Goal: Information Seeking & Learning: Learn about a topic

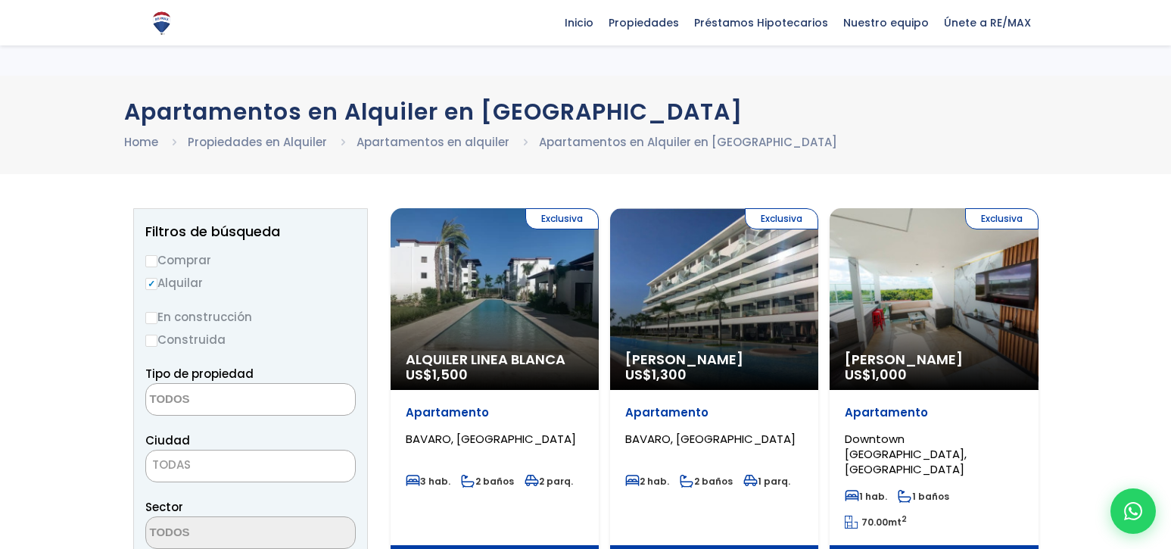
select select
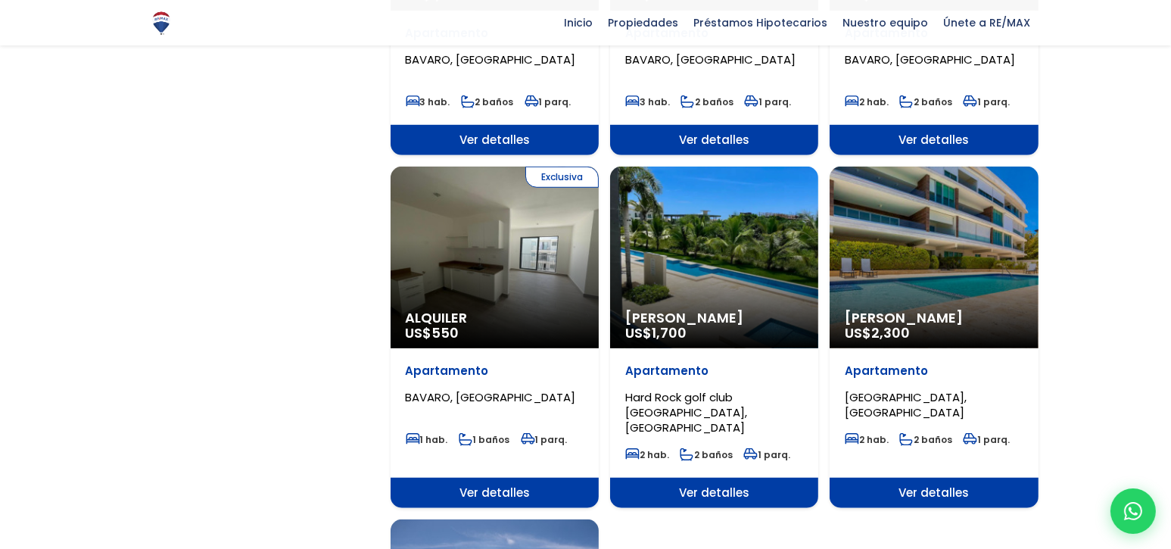
scroll to position [1441, 0]
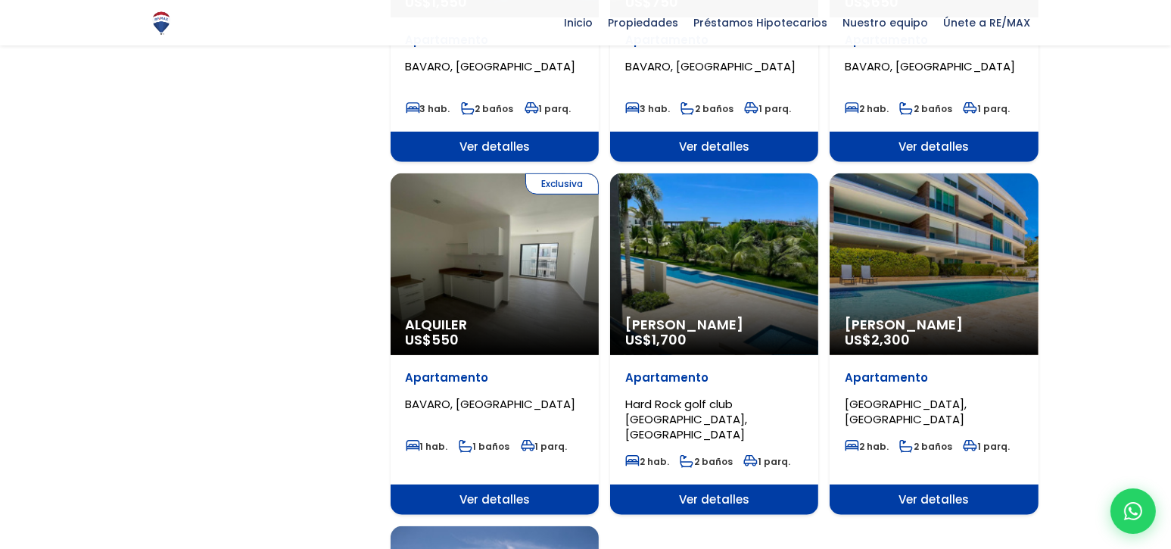
click at [443, 317] on span "Alquiler" at bounding box center [495, 324] width 178 height 15
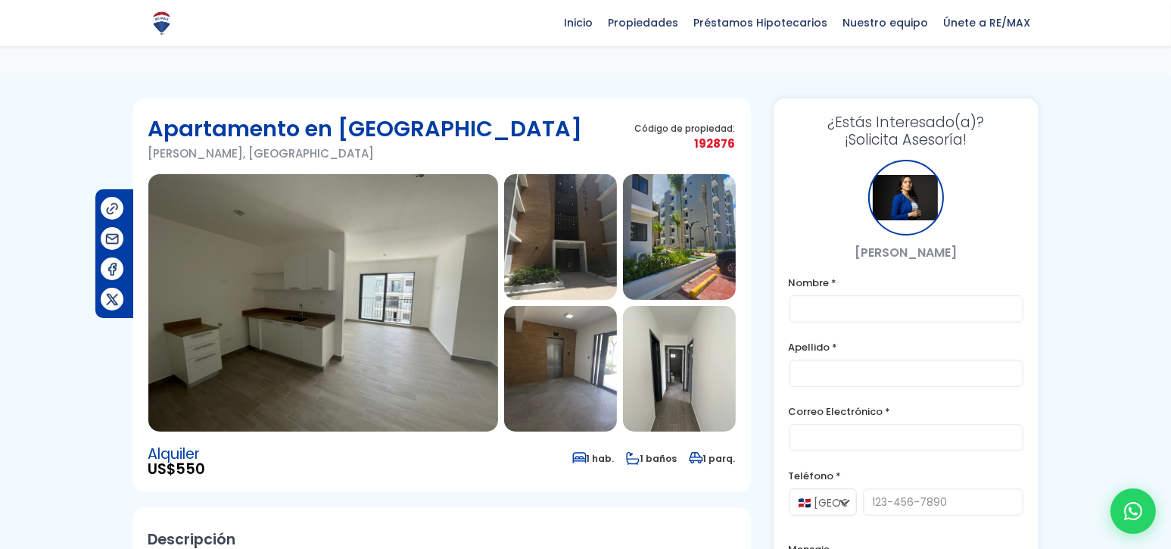
scroll to position [13, 0]
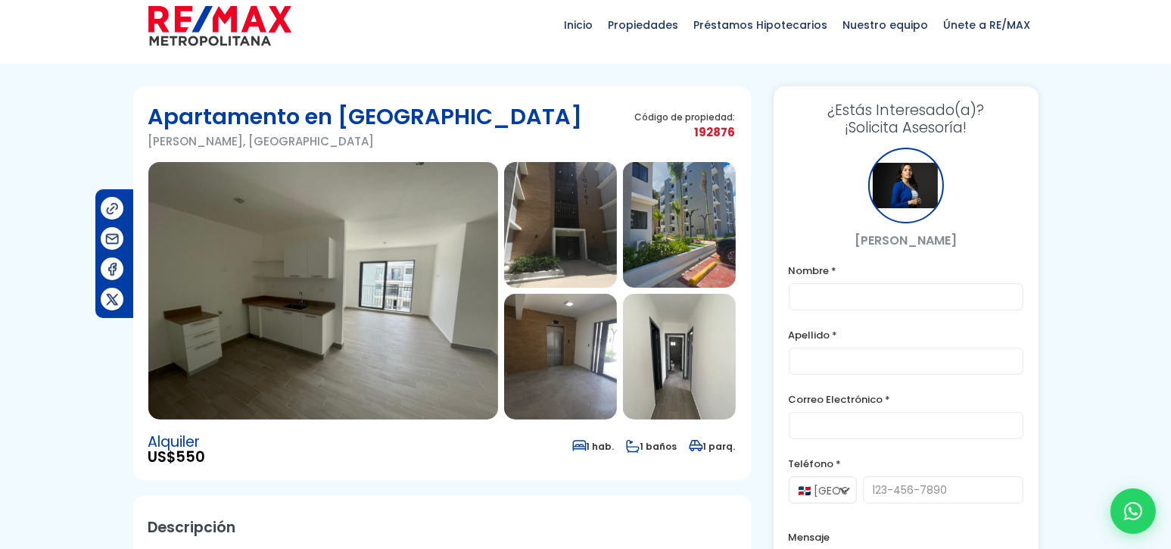
click at [1170, 55] on html "X Inicio Propiedades Préstamos Hipotecarios Calculadora de préstamos Nuestro eq…" at bounding box center [585, 261] width 1171 height 549
click at [355, 316] on img at bounding box center [323, 290] width 350 height 257
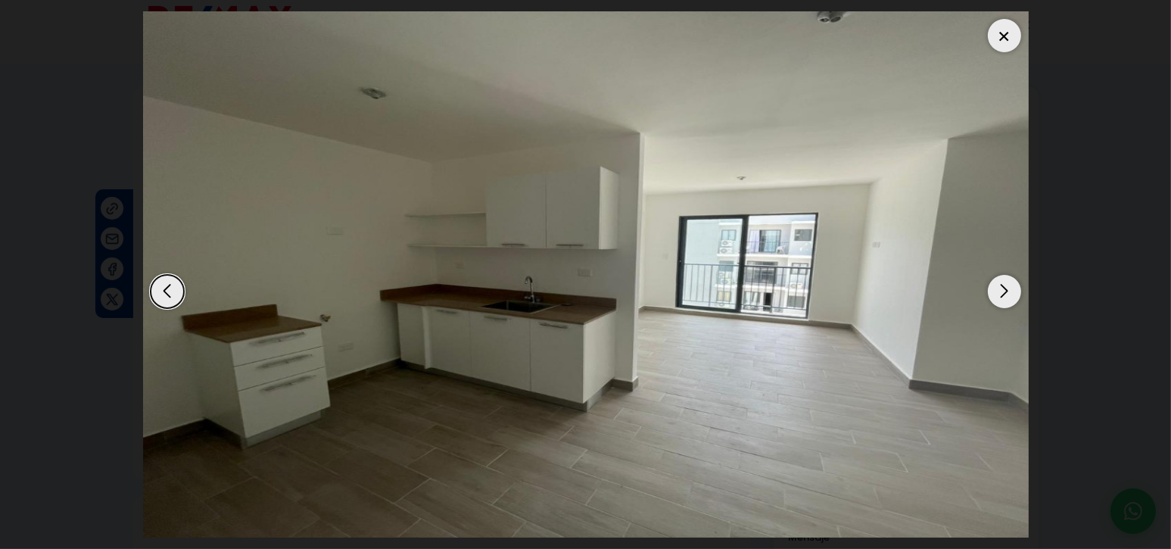
click at [1006, 288] on div "Next slide" at bounding box center [1004, 291] width 33 height 33
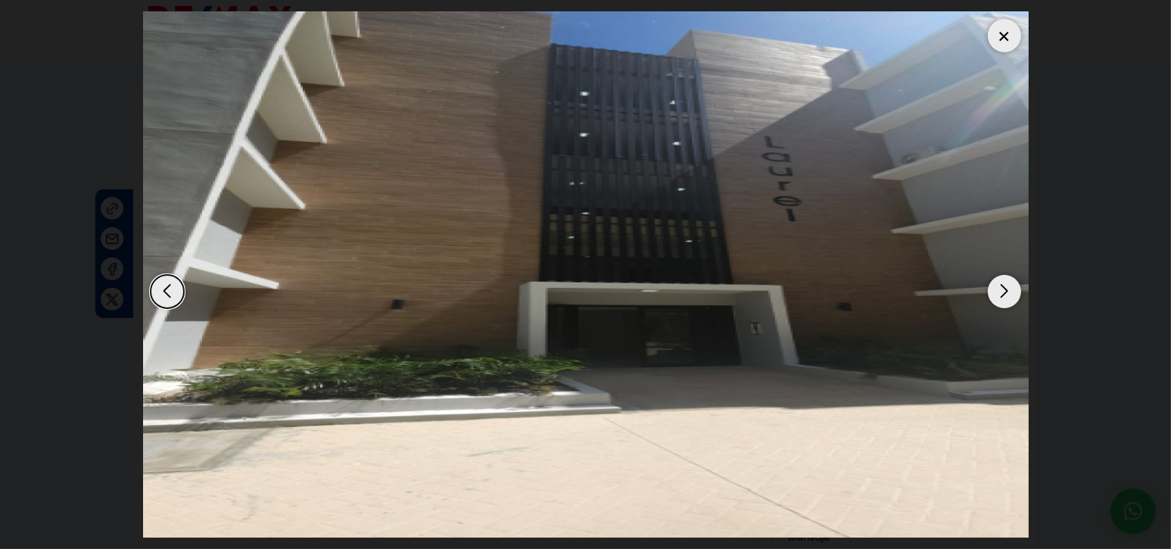
click at [1005, 288] on div "Next slide" at bounding box center [1004, 291] width 33 height 33
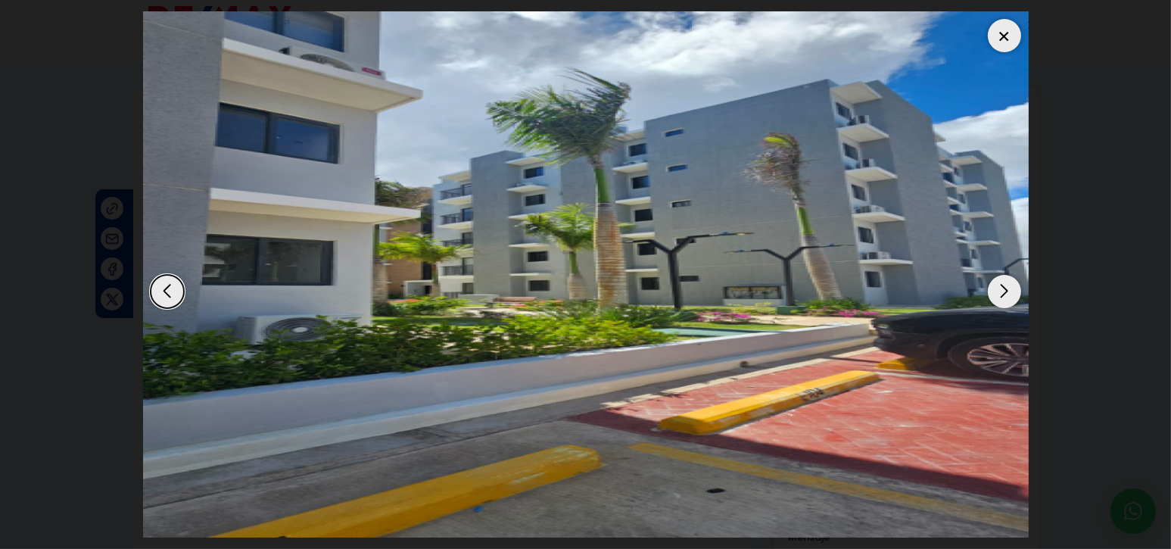
click at [1005, 288] on div "Next slide" at bounding box center [1004, 291] width 33 height 33
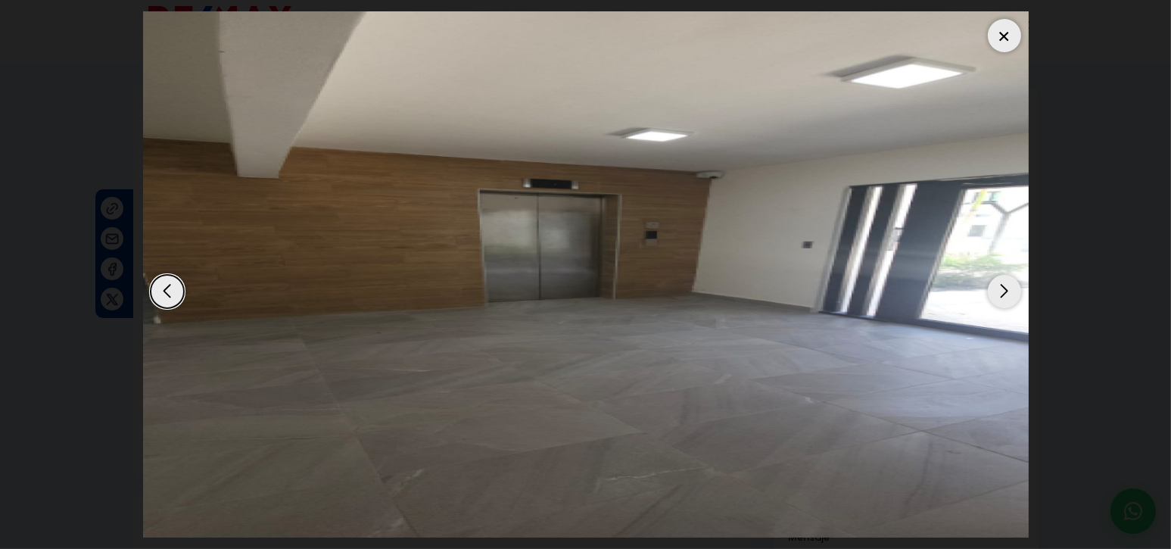
click at [1005, 288] on div "Next slide" at bounding box center [1004, 291] width 33 height 33
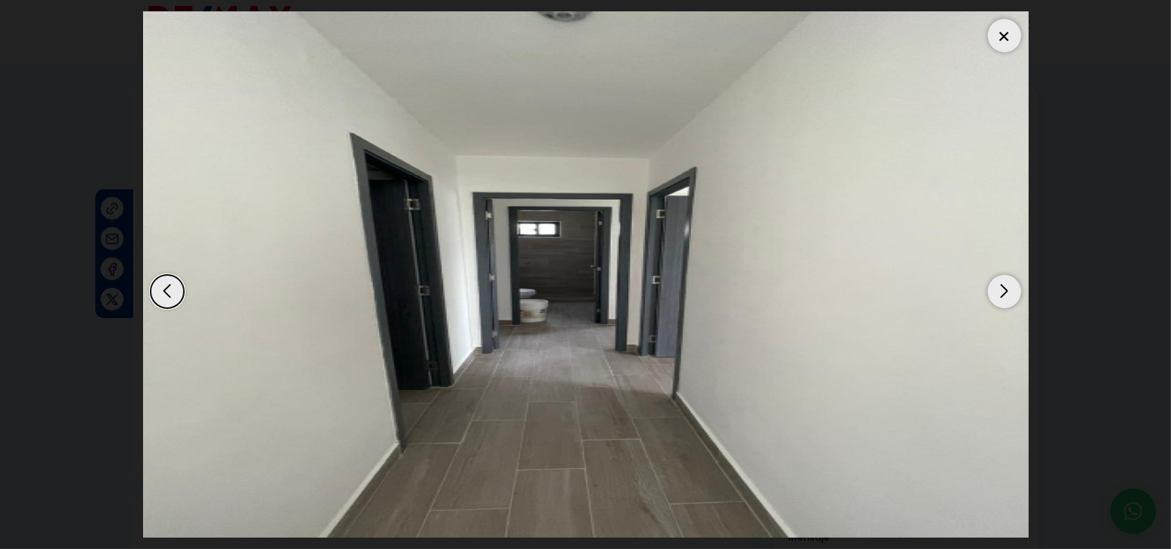
click at [1005, 288] on div "Next slide" at bounding box center [1004, 291] width 33 height 33
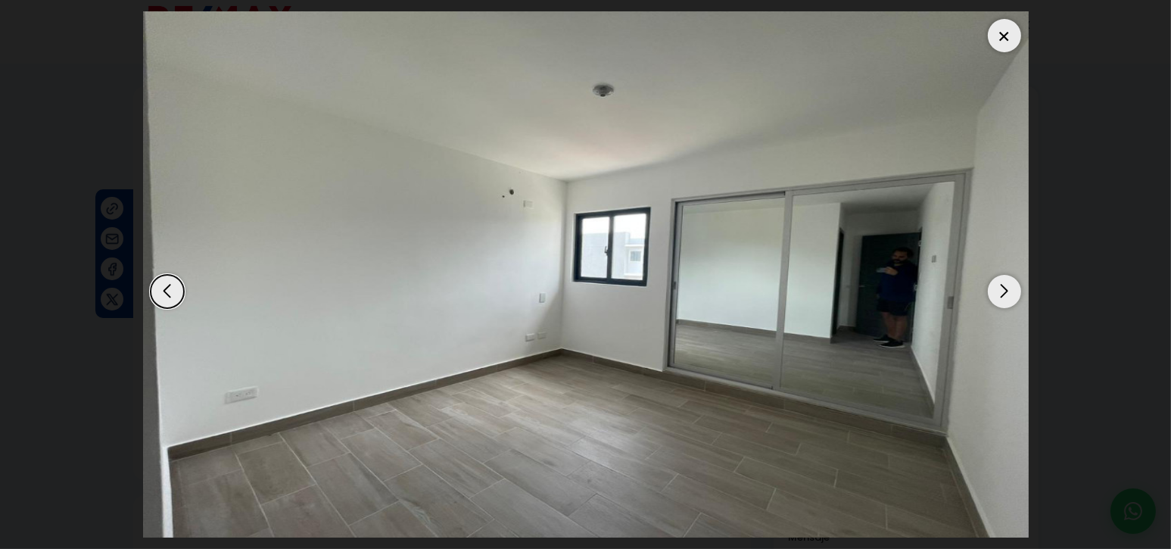
click at [1005, 288] on div "Next slide" at bounding box center [1004, 291] width 33 height 33
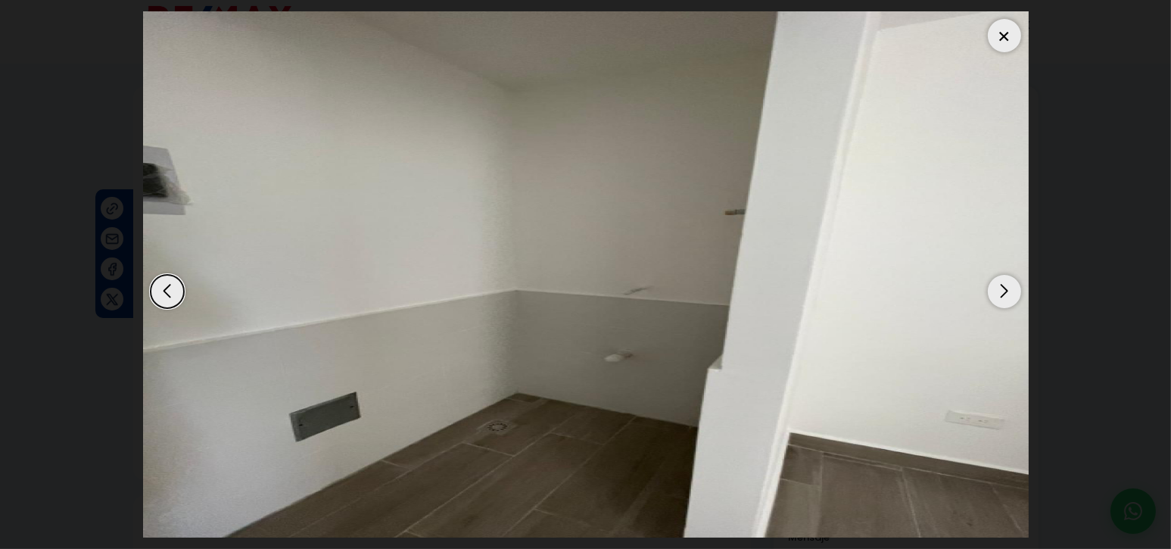
click at [1005, 288] on div "Next slide" at bounding box center [1004, 291] width 33 height 33
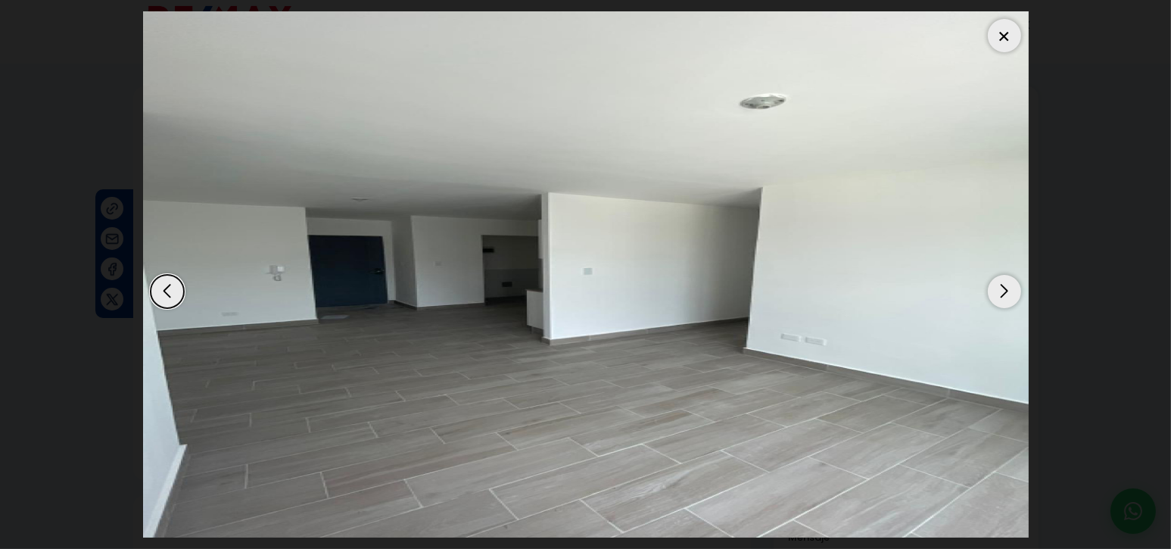
click at [1005, 288] on div "Next slide" at bounding box center [1004, 291] width 33 height 33
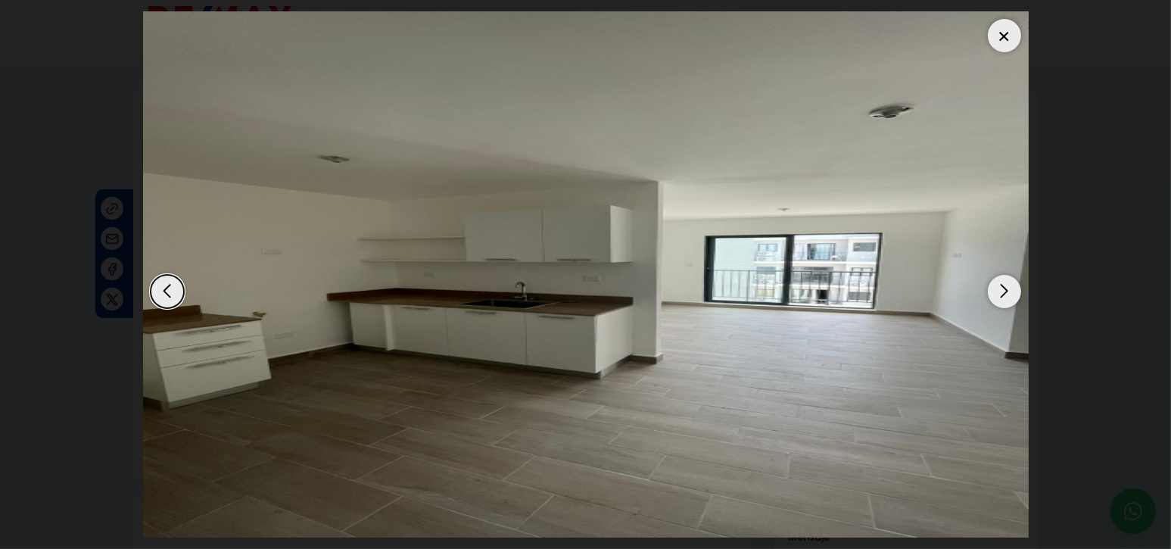
click at [1005, 288] on div "Next slide" at bounding box center [1004, 291] width 33 height 33
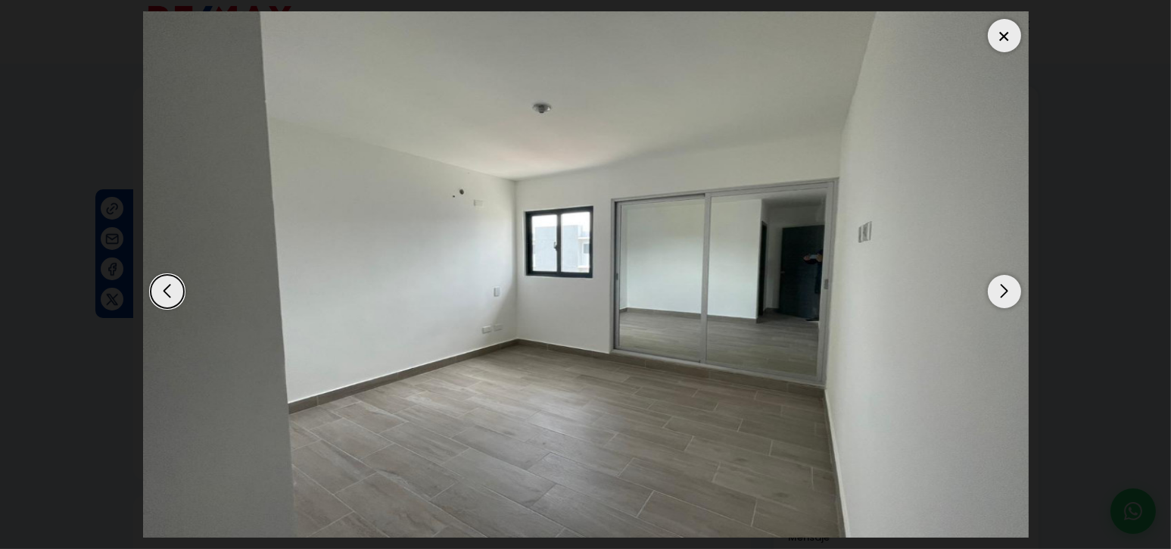
click at [1005, 288] on div "Next slide" at bounding box center [1004, 291] width 33 height 33
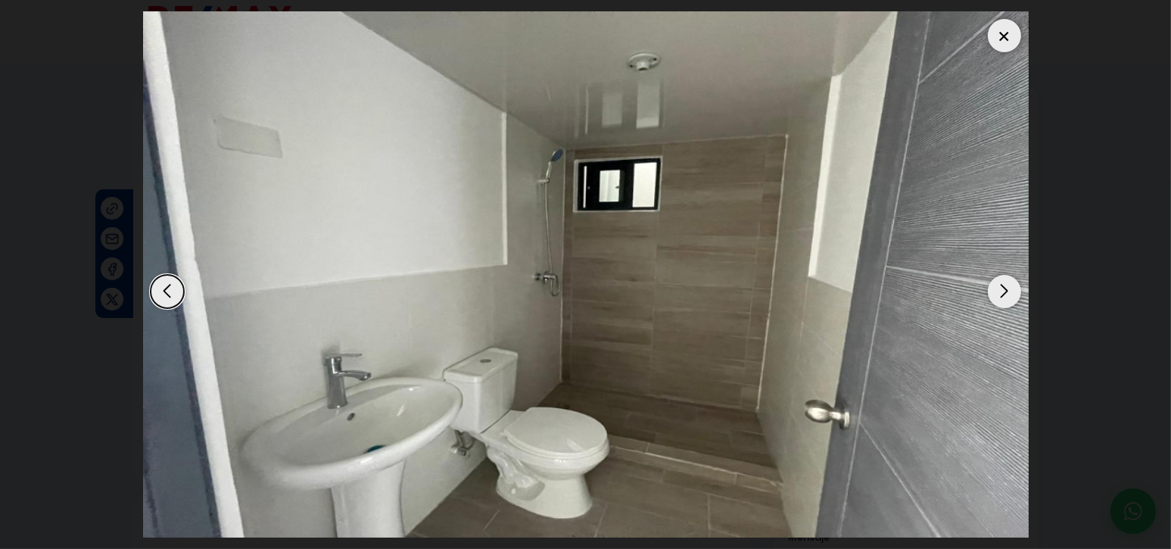
click at [1005, 288] on div "Next slide" at bounding box center [1004, 291] width 33 height 33
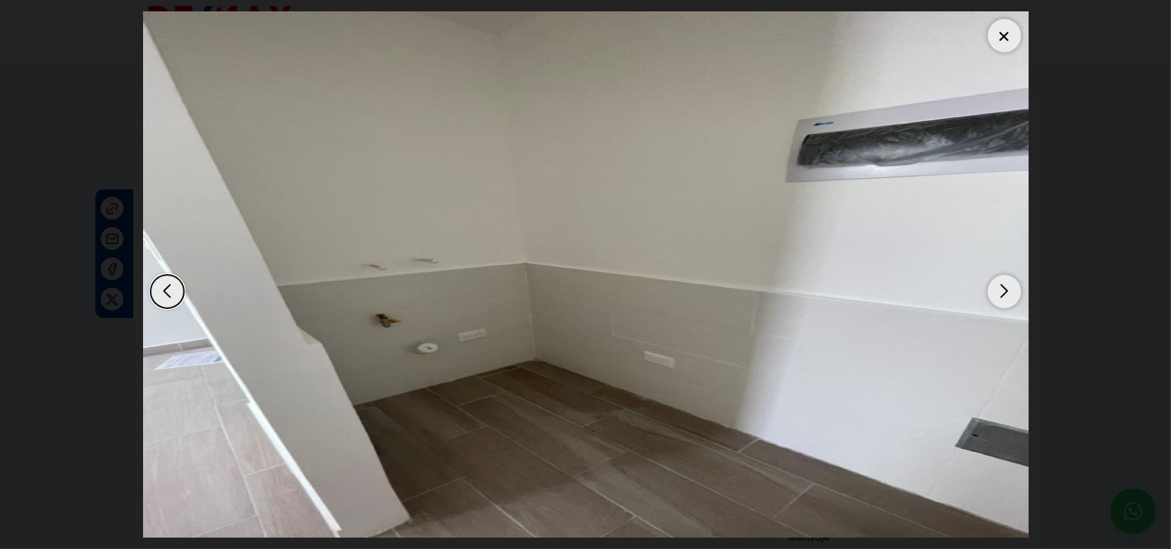
click at [1005, 288] on div "Next slide" at bounding box center [1004, 291] width 33 height 33
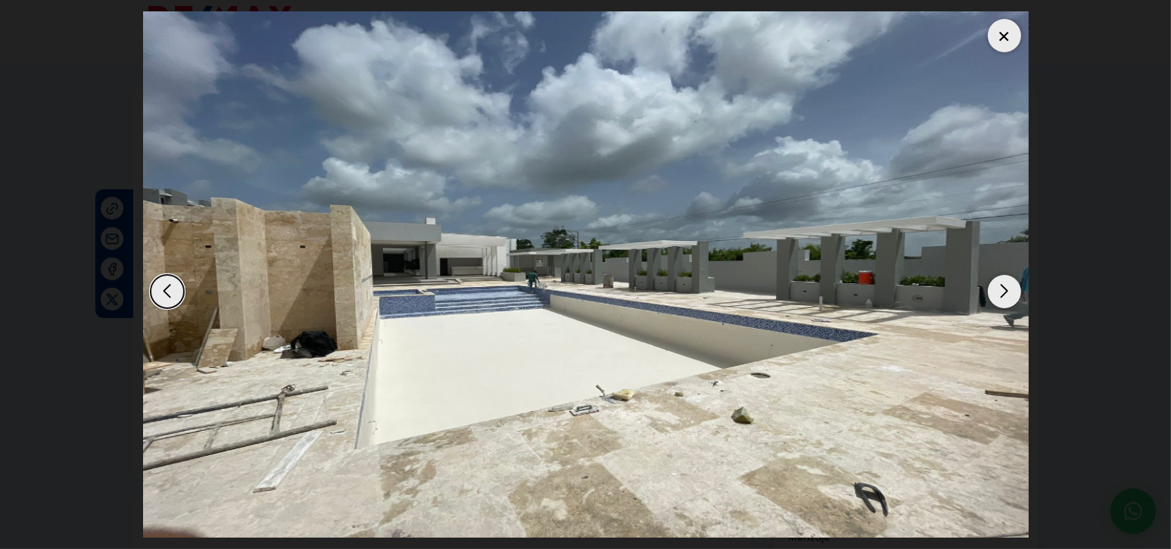
click at [1005, 288] on div "Next slide" at bounding box center [1004, 291] width 33 height 33
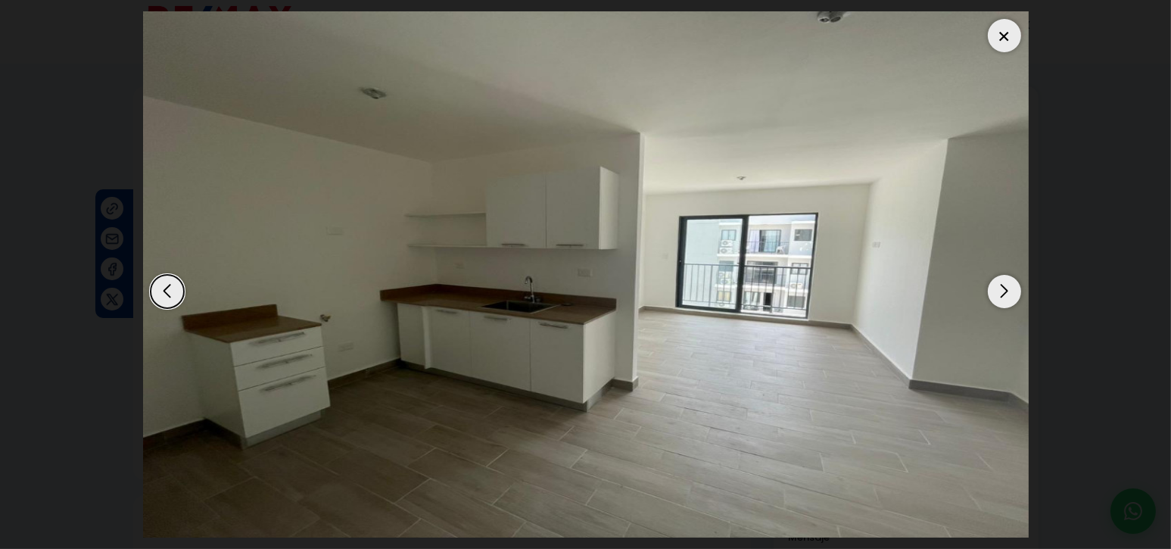
click at [1003, 33] on div at bounding box center [1004, 35] width 33 height 33
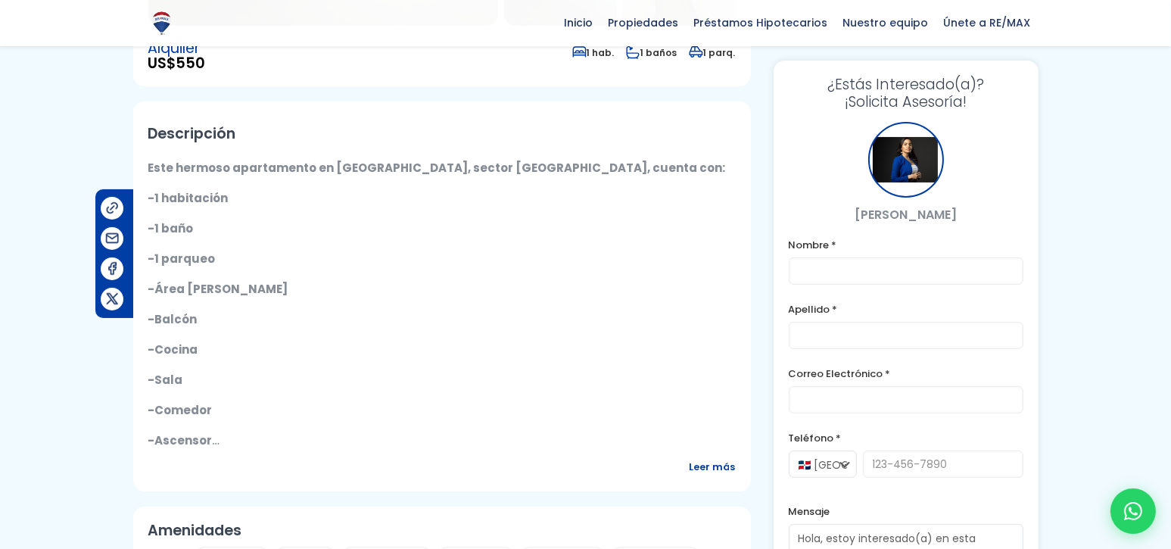
scroll to position [398, 0]
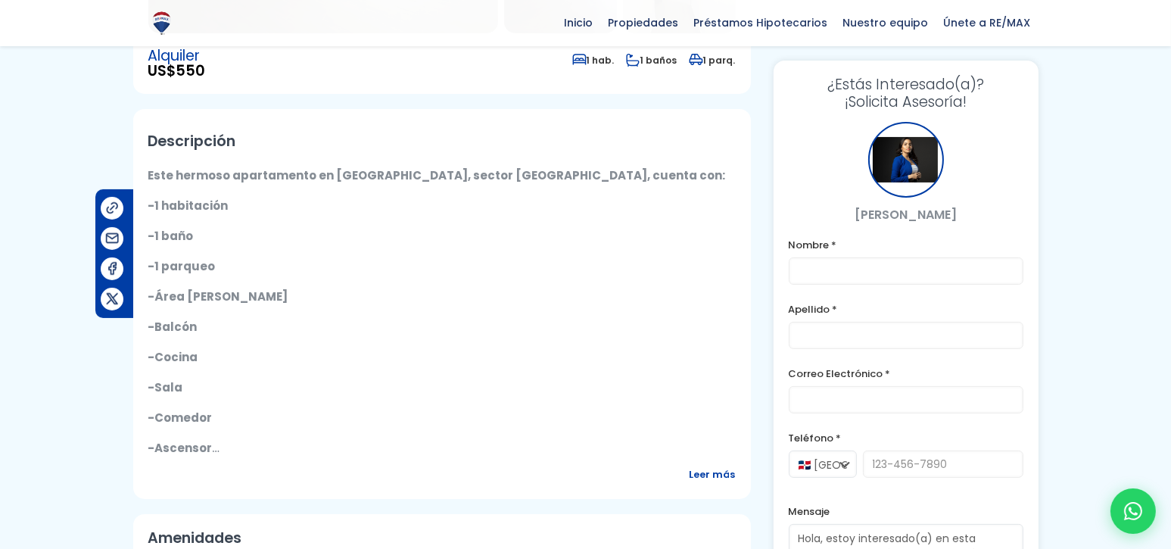
click at [708, 469] on span "Leer más" at bounding box center [712, 474] width 46 height 19
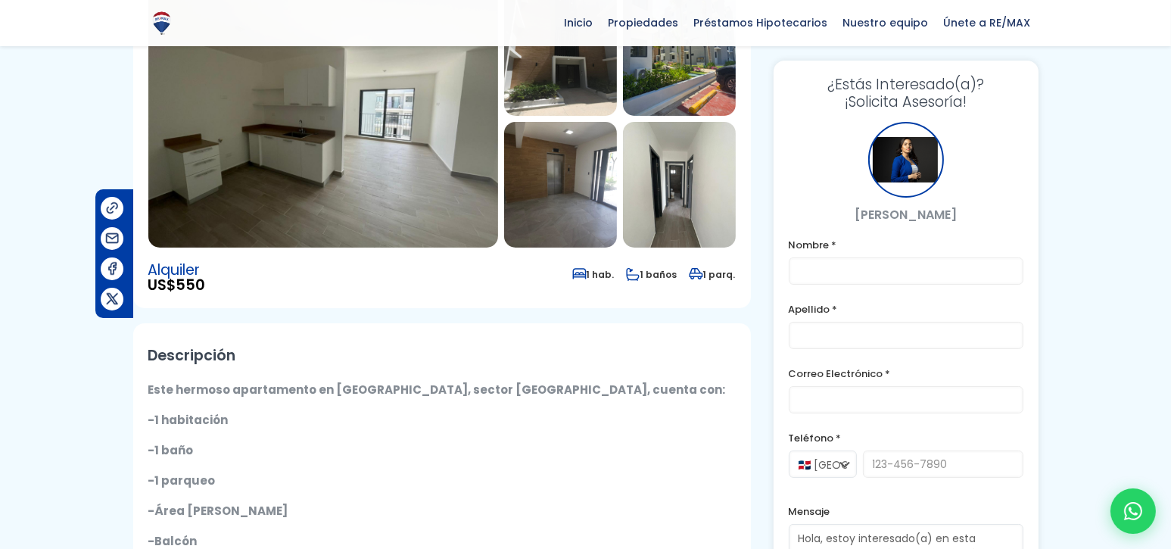
scroll to position [0, 0]
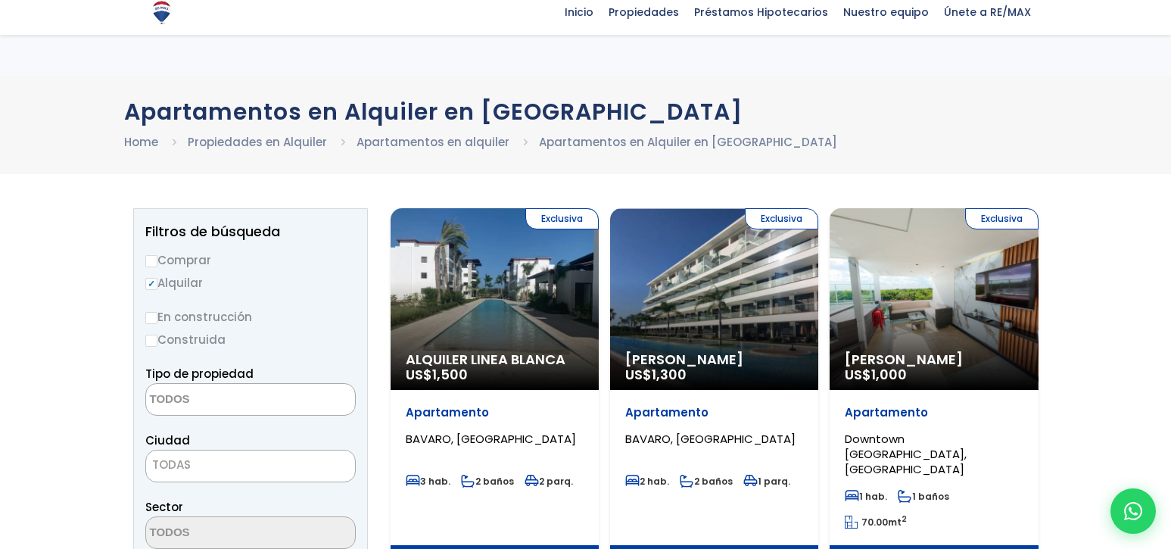
select select
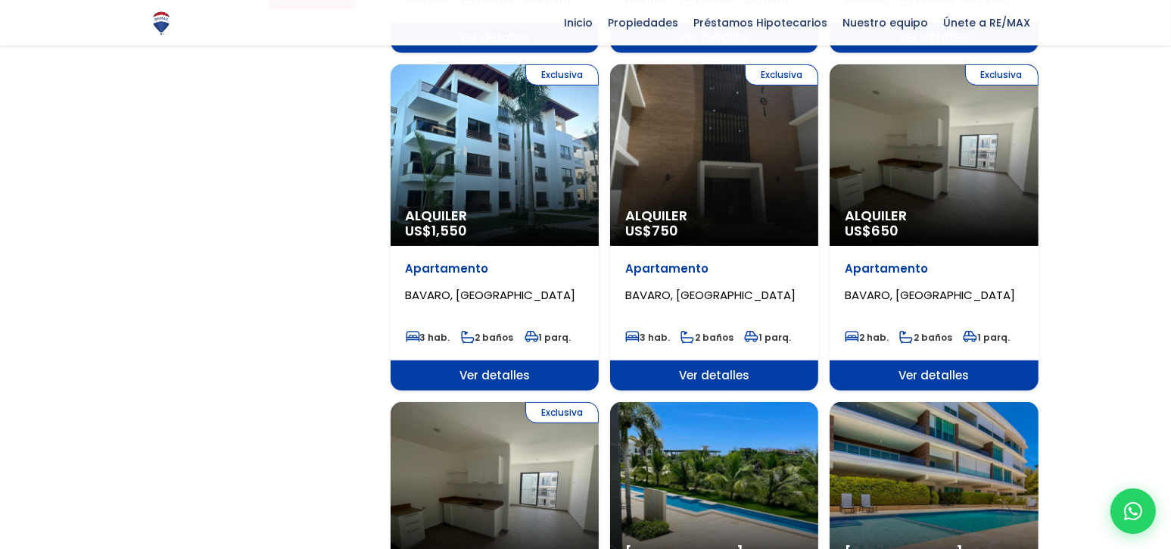
scroll to position [1199, 0]
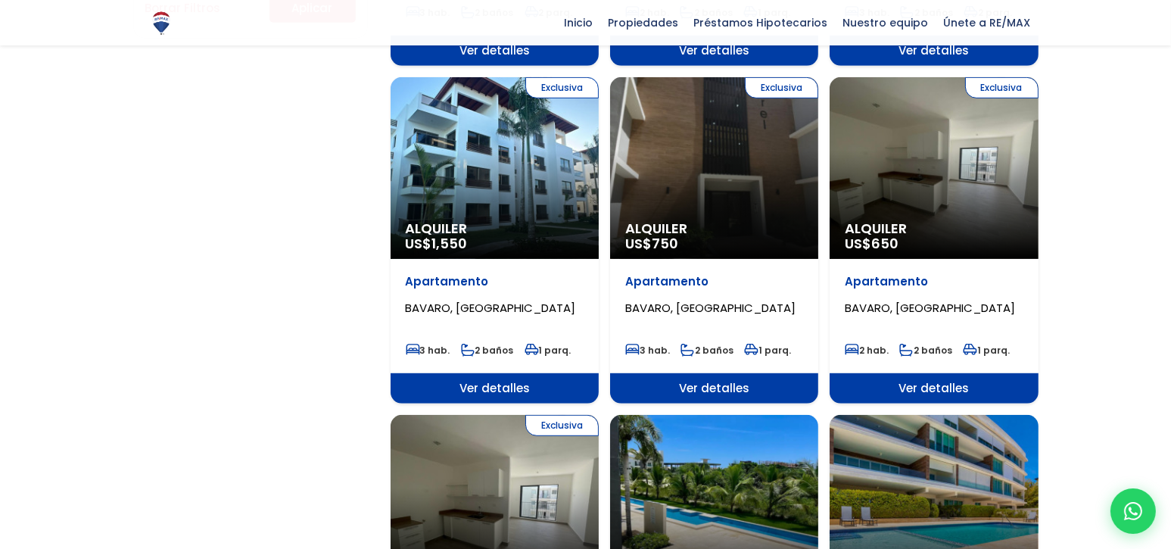
click at [931, 221] on span "Alquiler" at bounding box center [934, 228] width 178 height 15
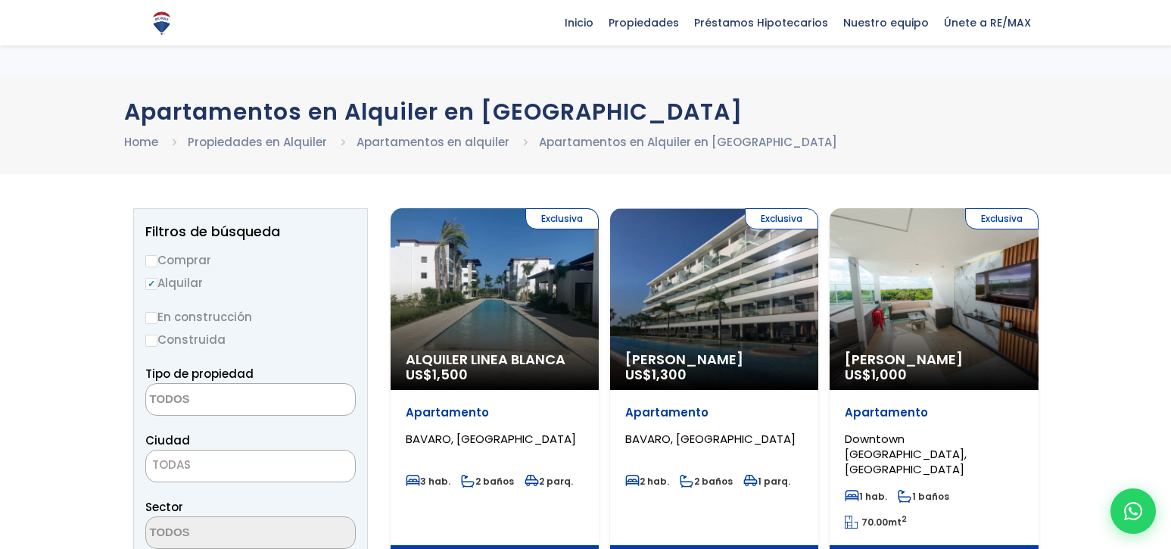
select select
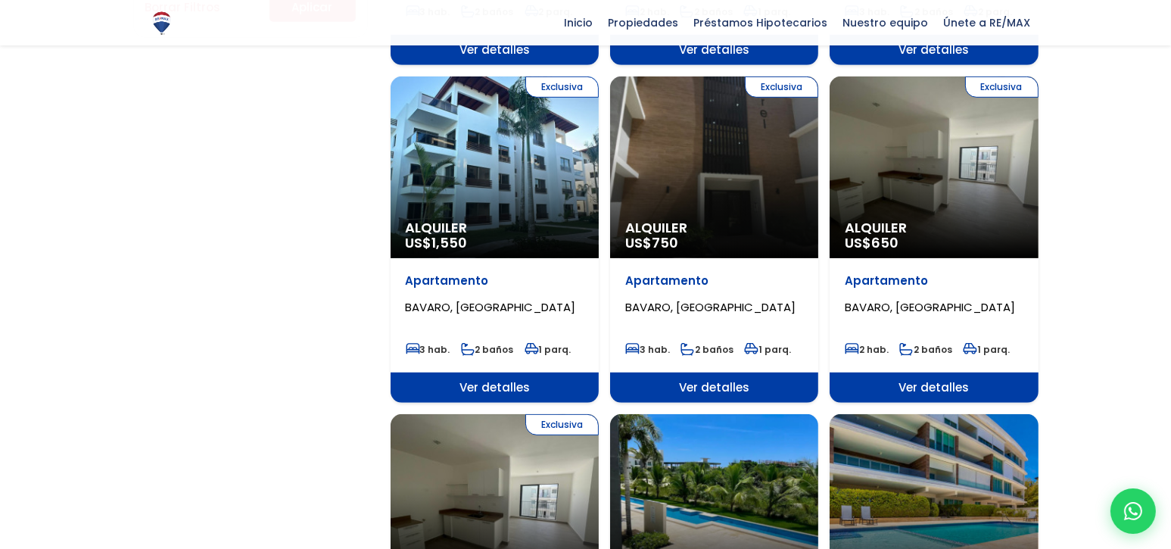
scroll to position [1199, 0]
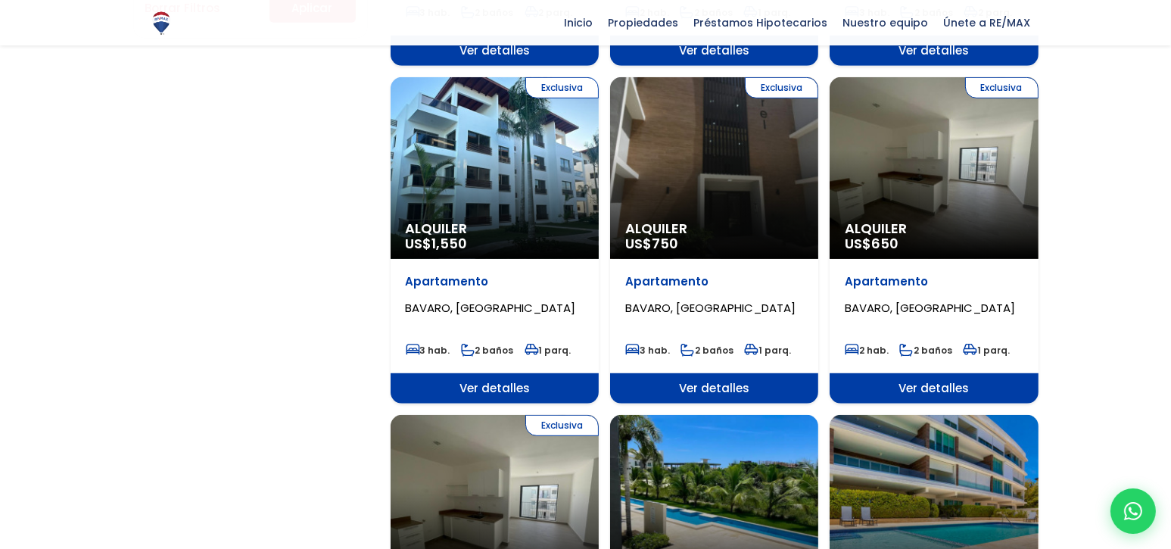
click at [678, 152] on div "Exclusiva Alquiler US$ 750" at bounding box center [714, 168] width 208 height 182
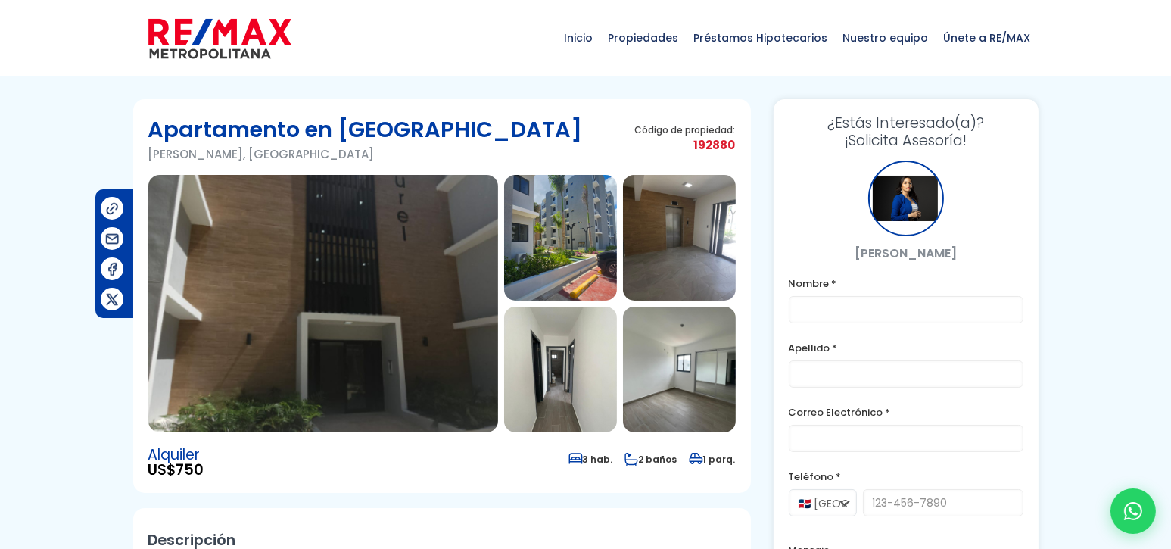
click at [406, 266] on img at bounding box center [323, 303] width 350 height 257
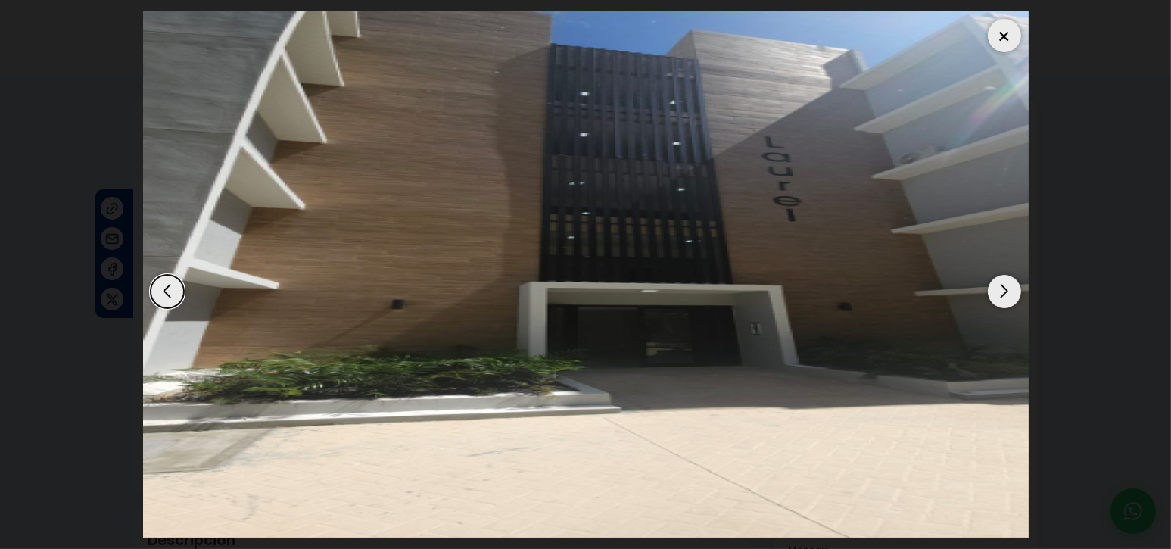
click at [1000, 287] on div "Next slide" at bounding box center [1004, 291] width 33 height 33
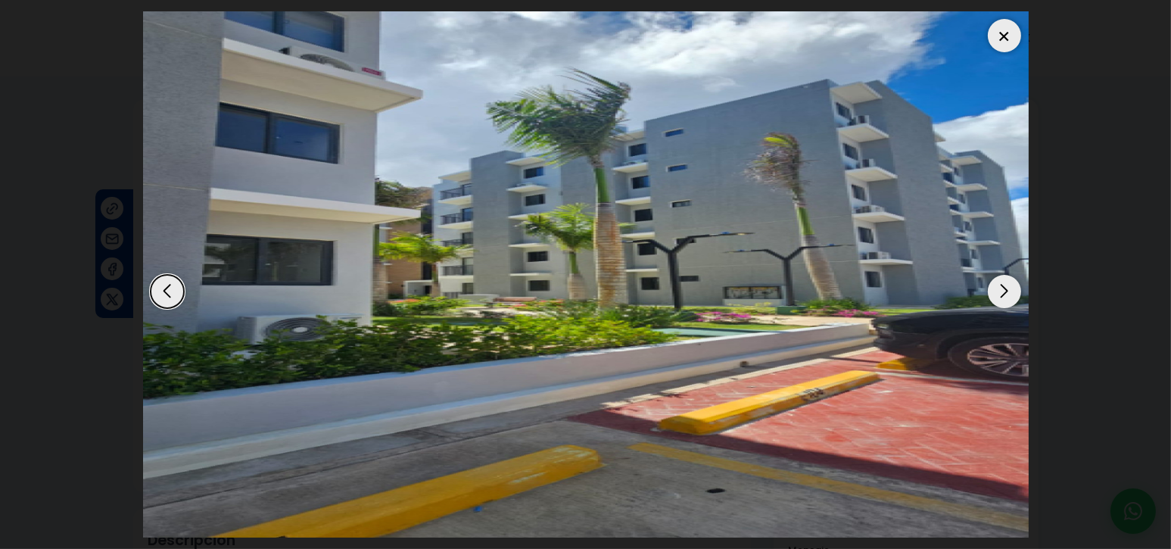
click at [1000, 287] on div "Next slide" at bounding box center [1004, 291] width 33 height 33
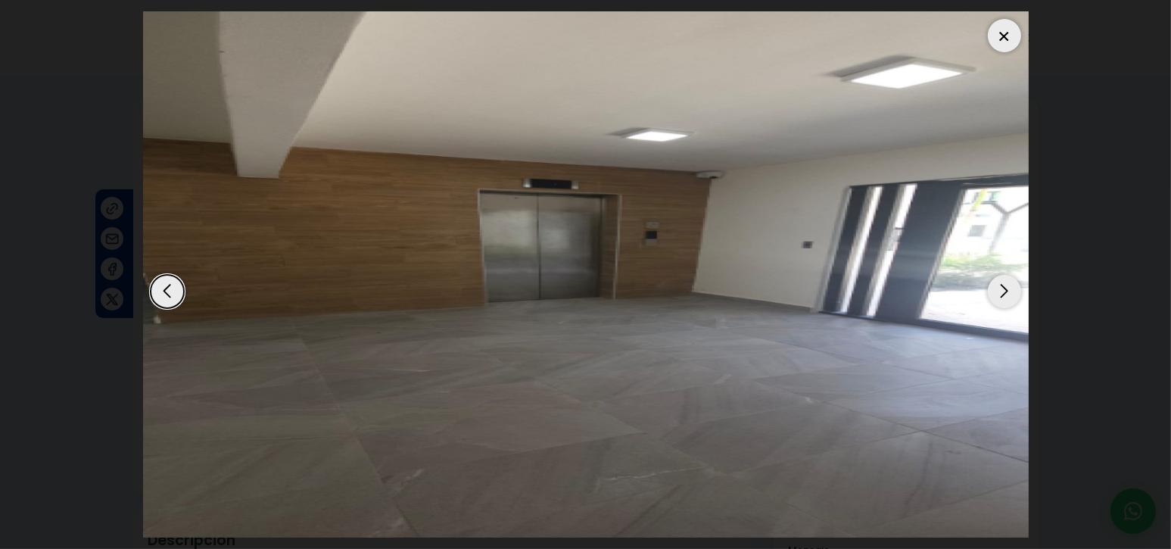
click at [1000, 287] on div "Next slide" at bounding box center [1004, 291] width 33 height 33
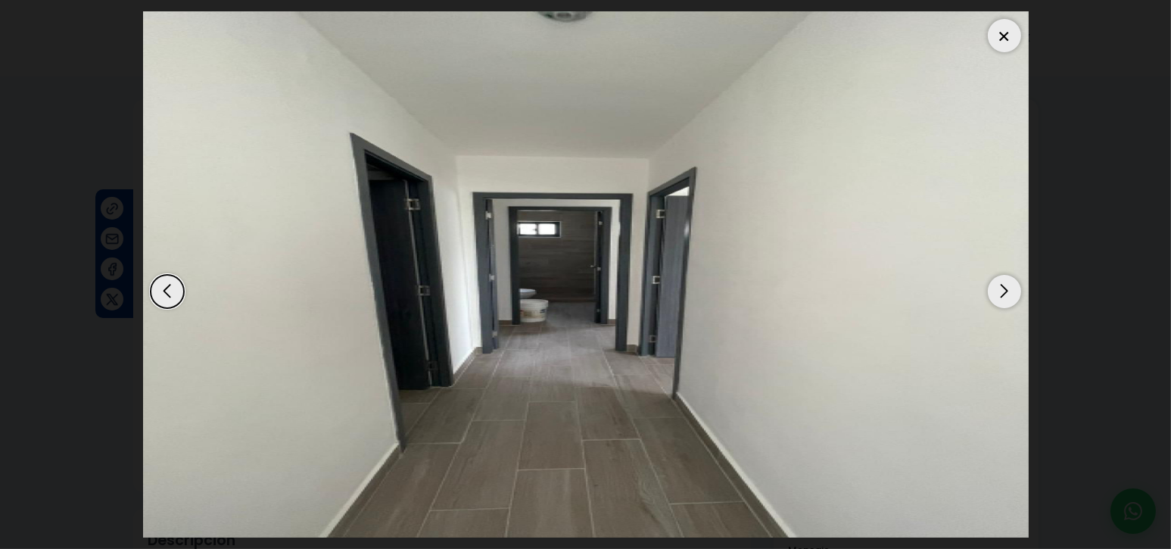
click at [1000, 287] on div "Next slide" at bounding box center [1004, 291] width 33 height 33
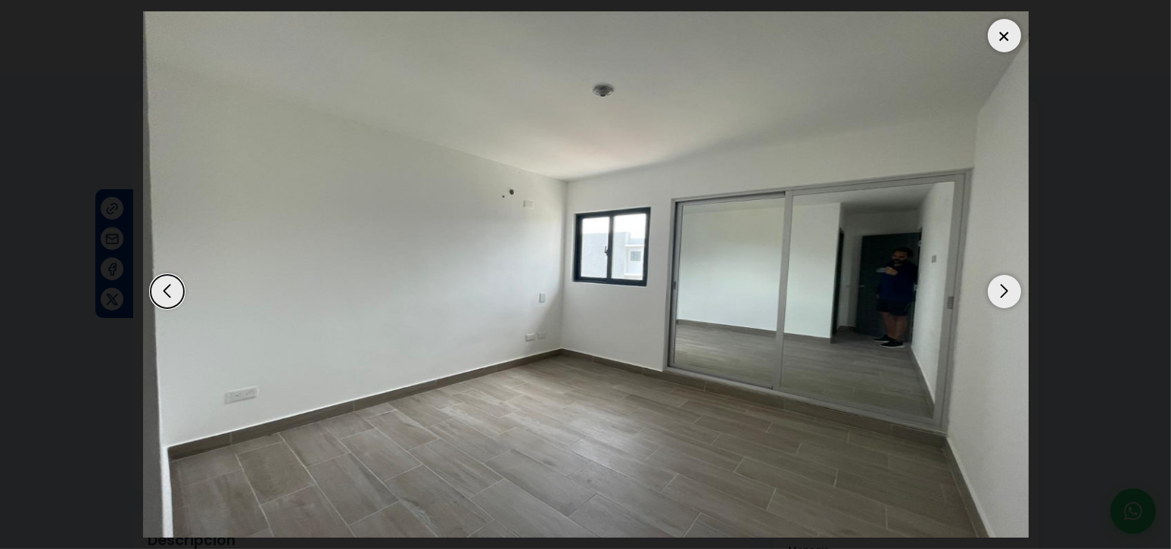
click at [1000, 287] on div "Next slide" at bounding box center [1004, 291] width 33 height 33
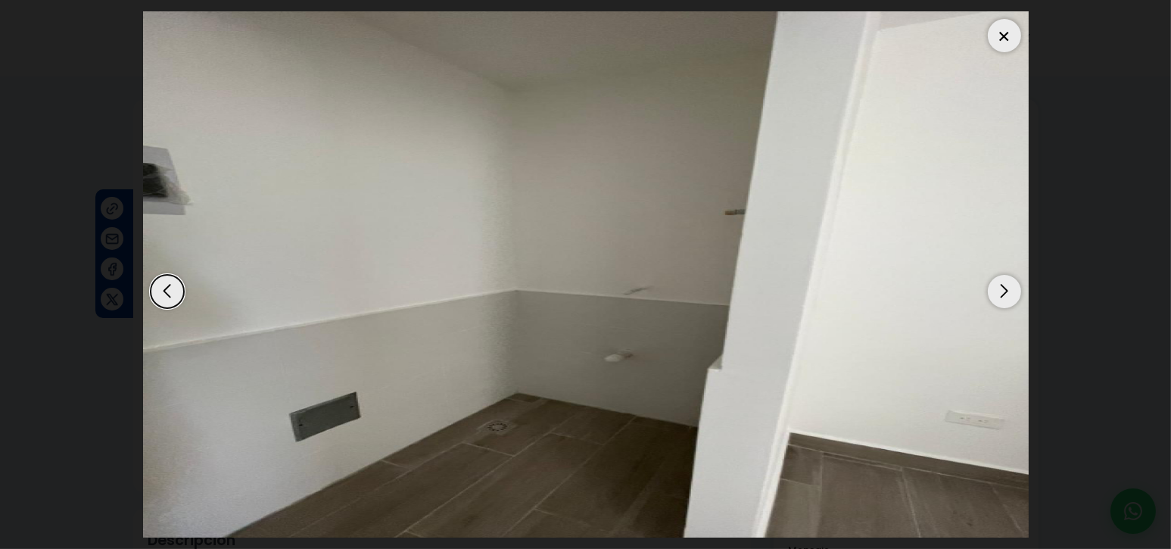
click at [1000, 287] on div "Next slide" at bounding box center [1004, 291] width 33 height 33
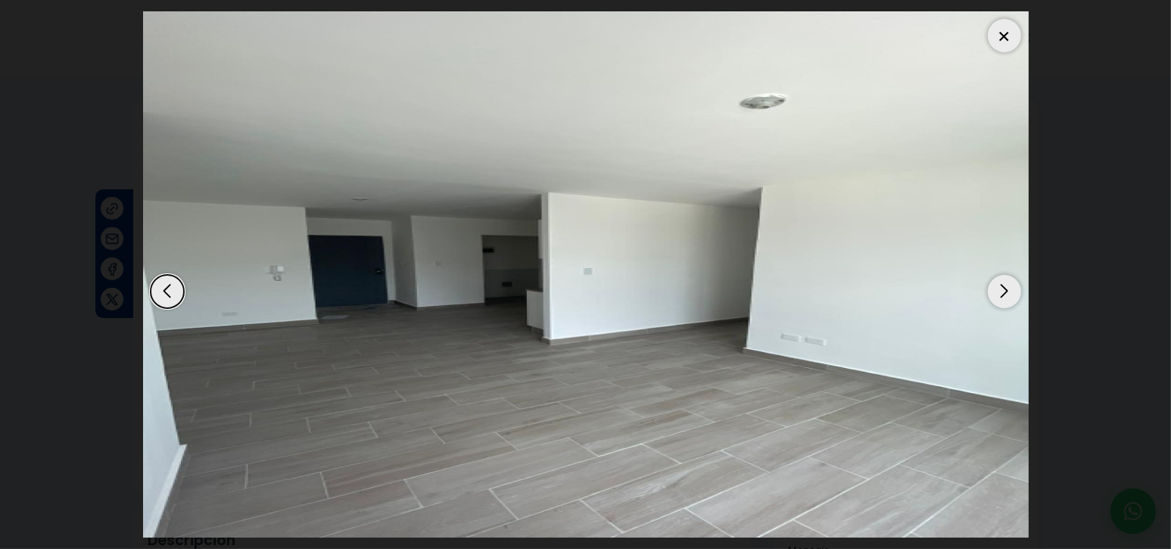
click at [1000, 287] on div "Next slide" at bounding box center [1004, 291] width 33 height 33
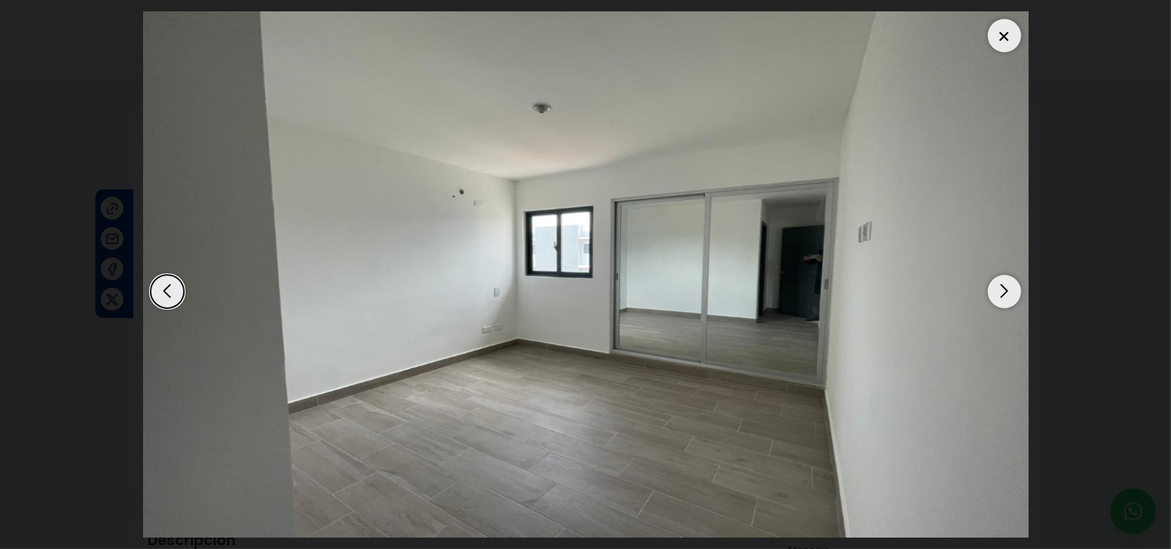
click at [1000, 287] on div "Next slide" at bounding box center [1004, 291] width 33 height 33
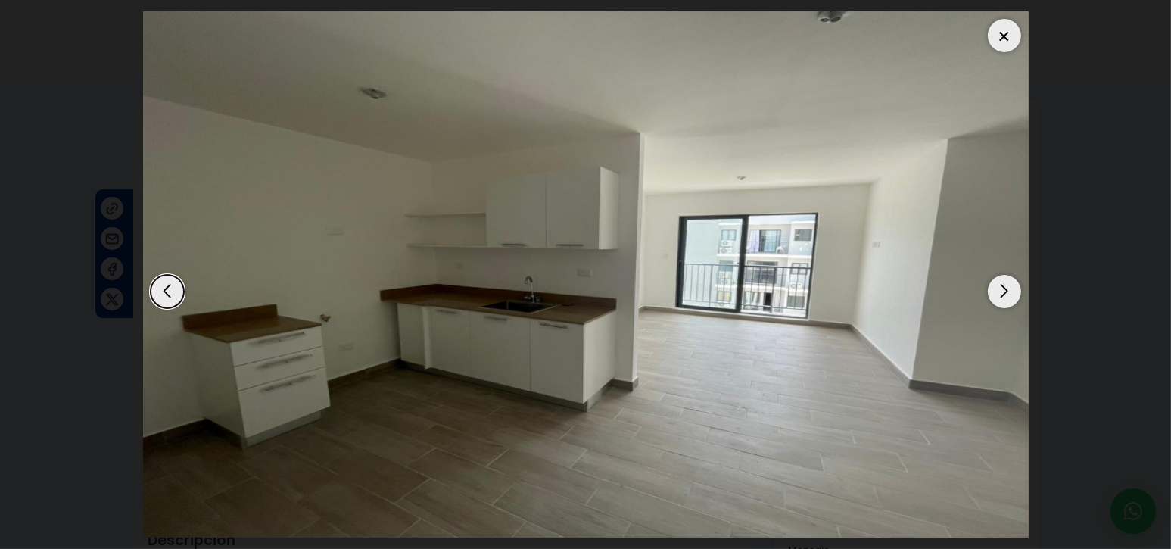
click at [502, 284] on img "9 / 13" at bounding box center [585, 274] width 885 height 526
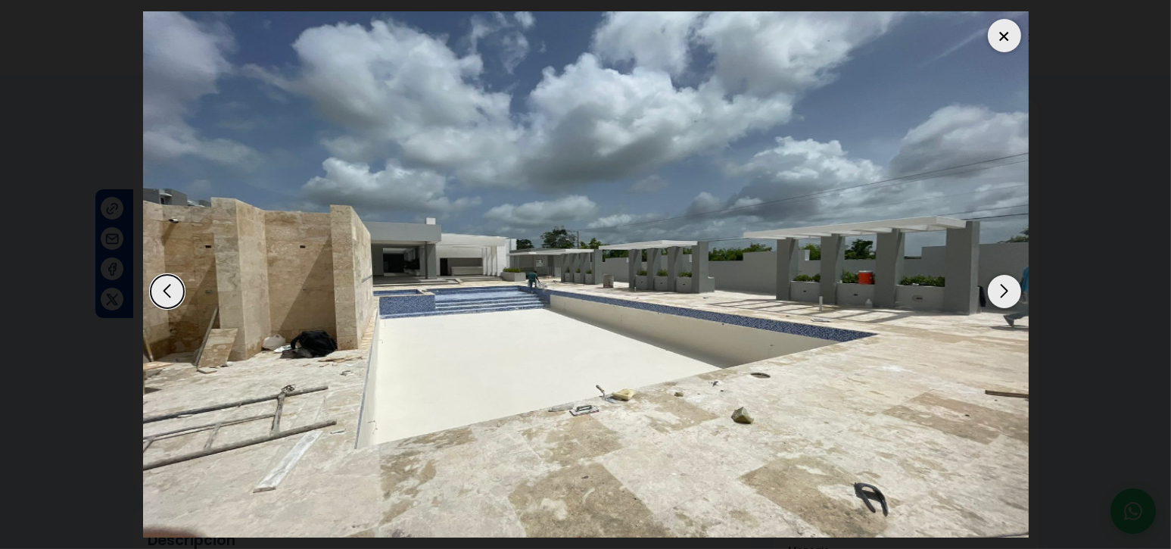
click at [993, 291] on div "Next slide" at bounding box center [1004, 291] width 33 height 33
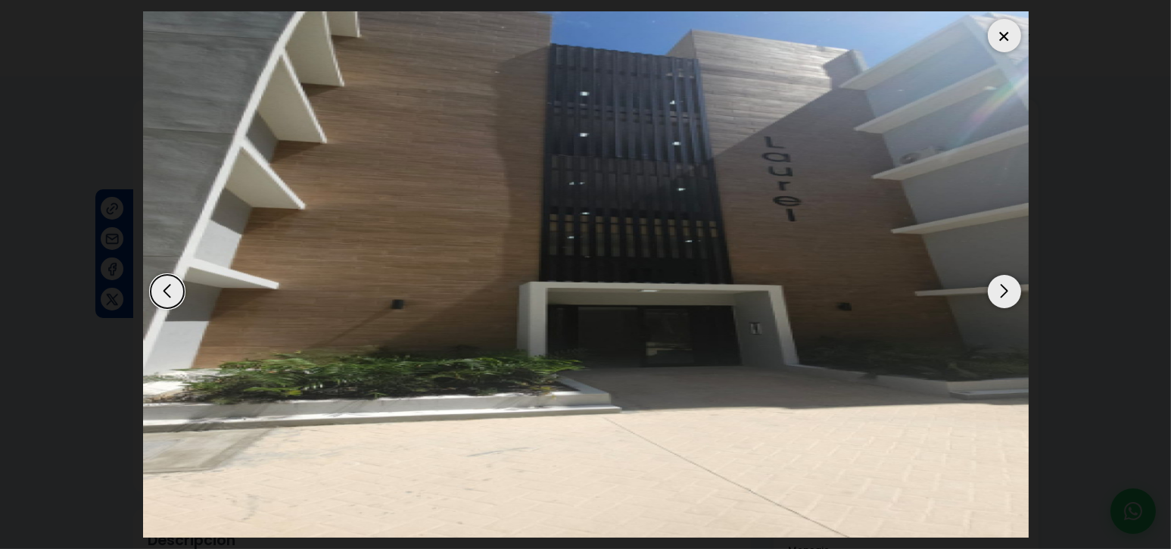
click at [993, 291] on div "Next slide" at bounding box center [1004, 291] width 33 height 33
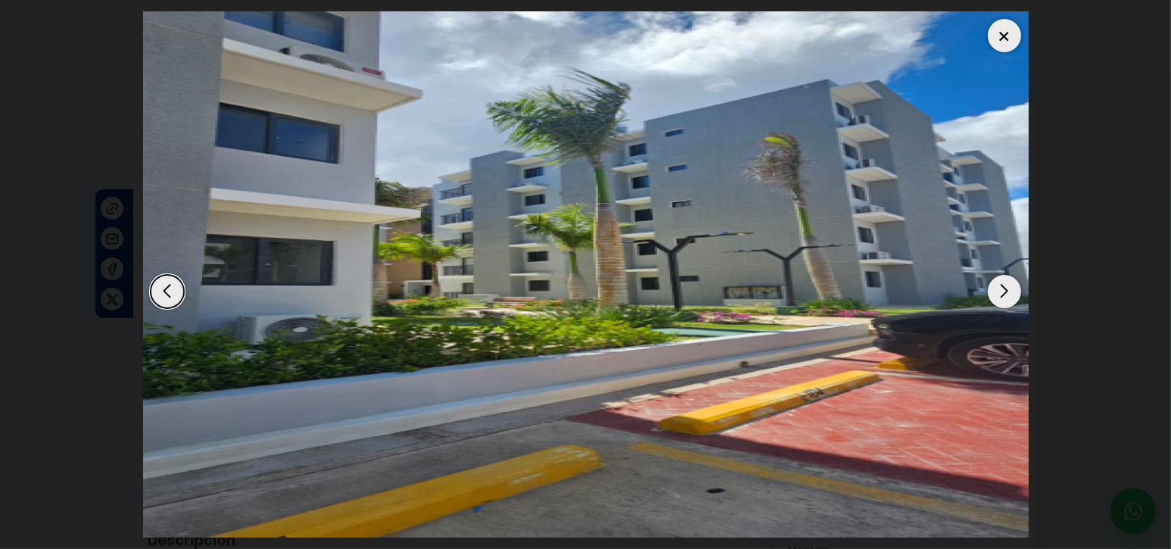
click at [993, 291] on div "Next slide" at bounding box center [1004, 291] width 33 height 33
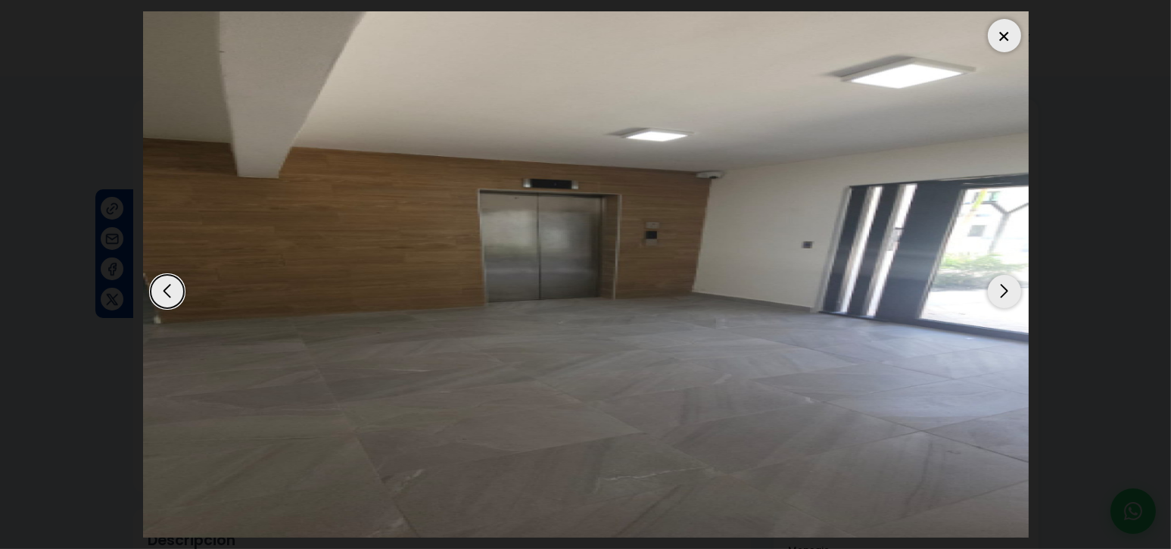
click at [993, 291] on div "Next slide" at bounding box center [1004, 291] width 33 height 33
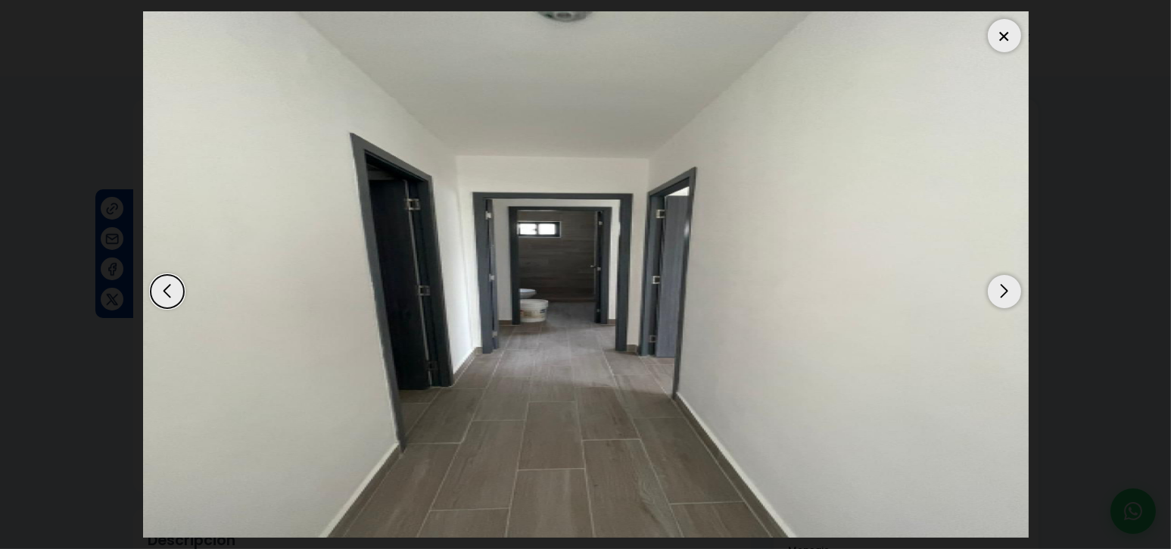
click at [993, 291] on div "Next slide" at bounding box center [1004, 291] width 33 height 33
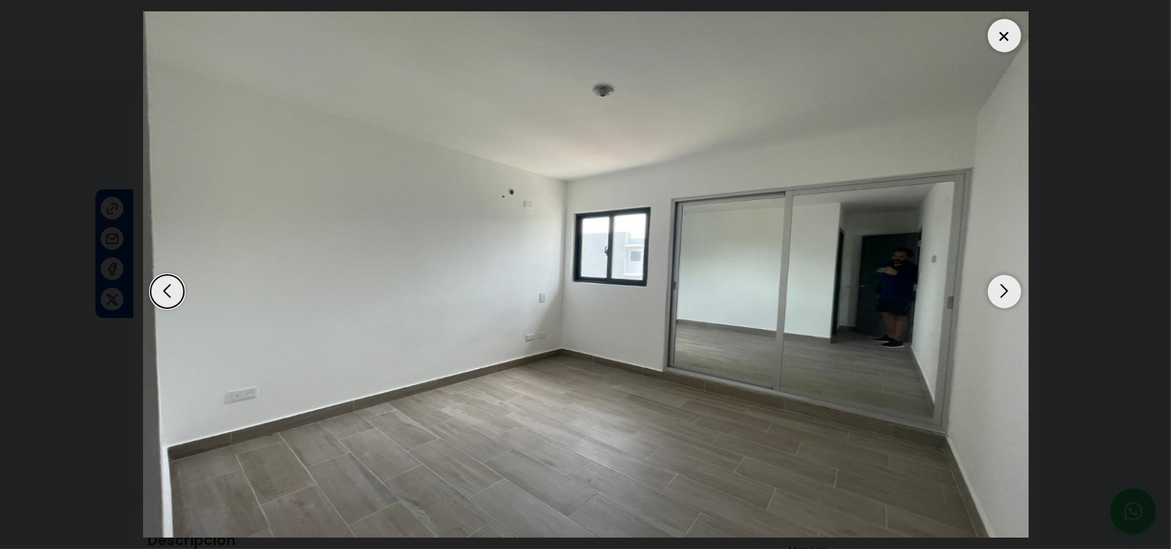
click at [993, 291] on div "Next slide" at bounding box center [1004, 291] width 33 height 33
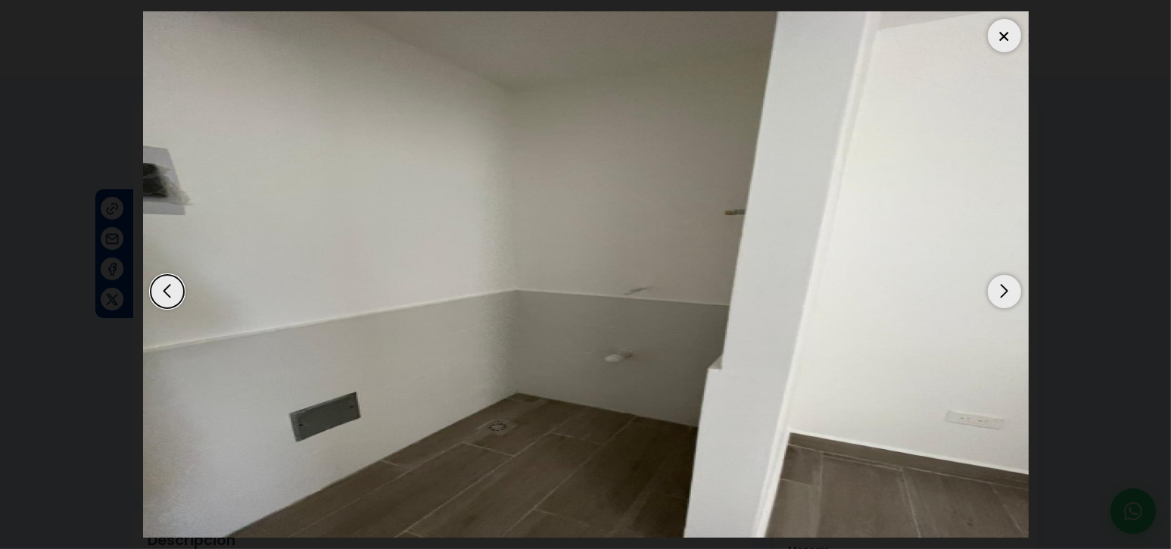
click at [993, 291] on div "Next slide" at bounding box center [1004, 291] width 33 height 33
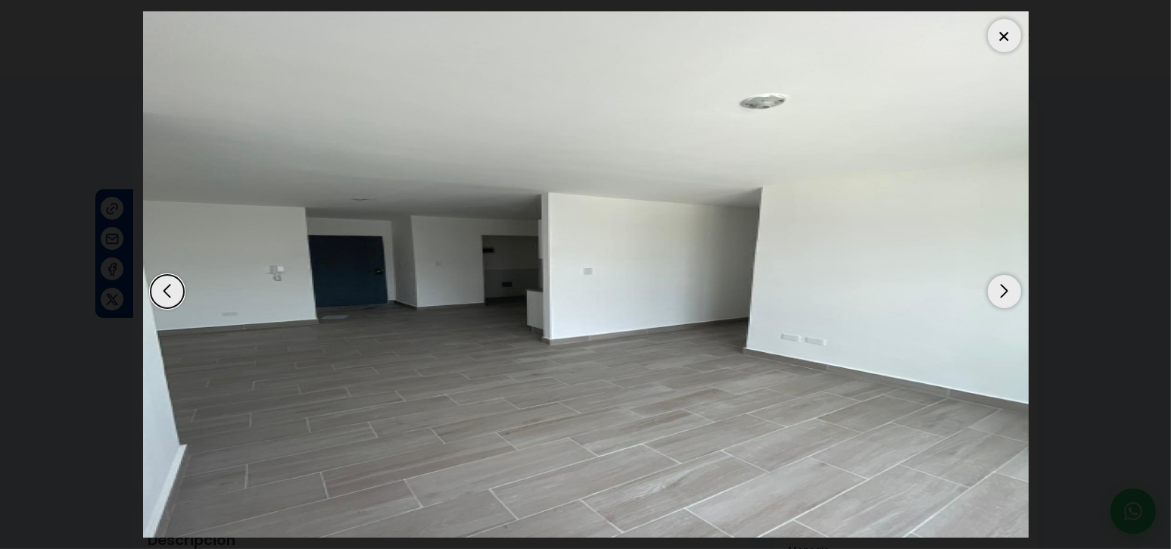
click at [993, 291] on div "Next slide" at bounding box center [1004, 291] width 33 height 33
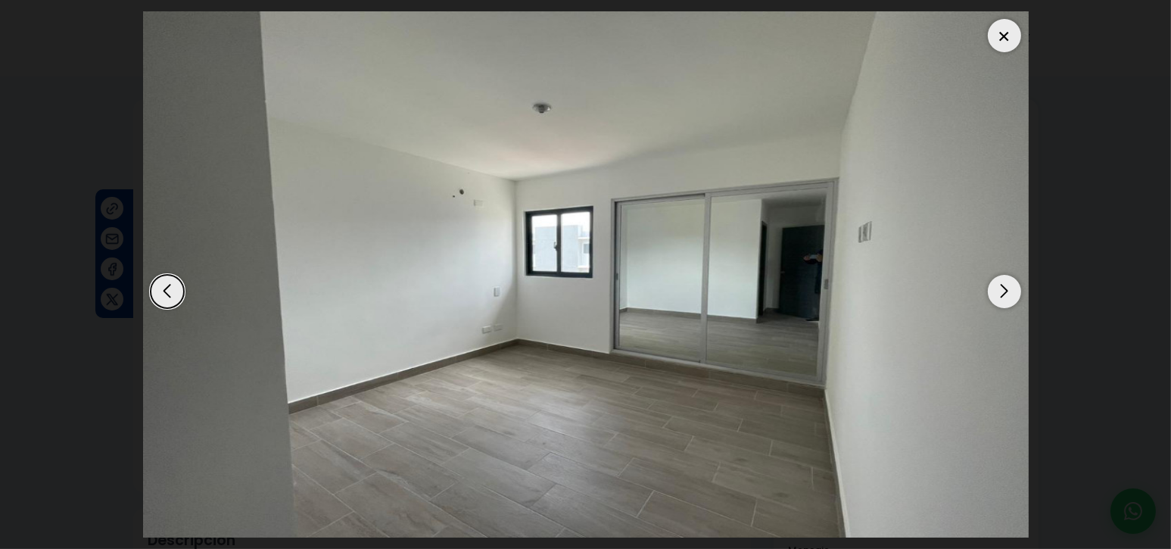
click at [993, 291] on div "Next slide" at bounding box center [1004, 291] width 33 height 33
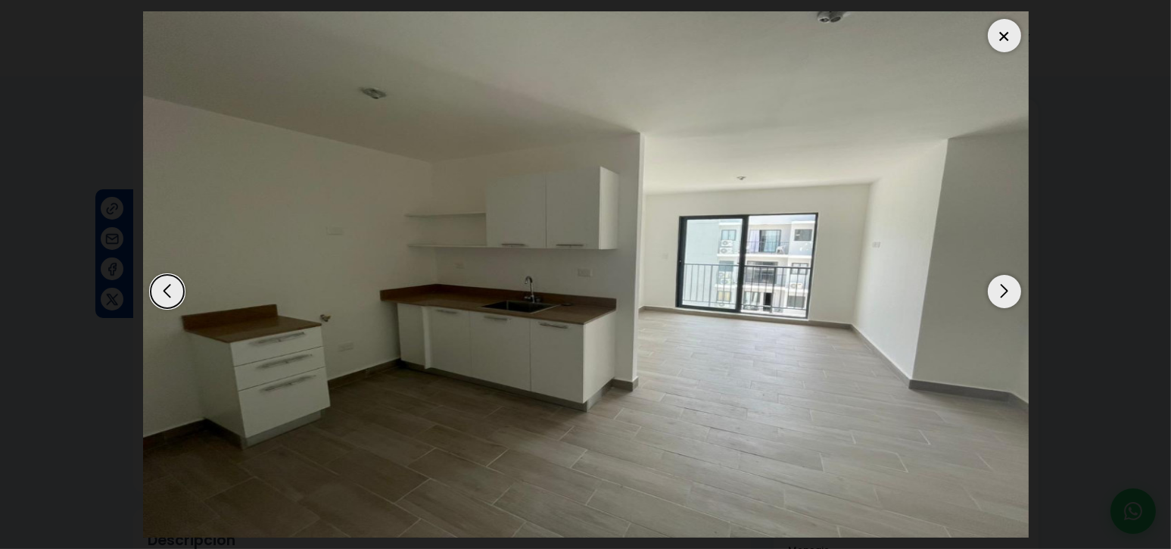
click at [1000, 282] on div "Next slide" at bounding box center [1004, 291] width 33 height 33
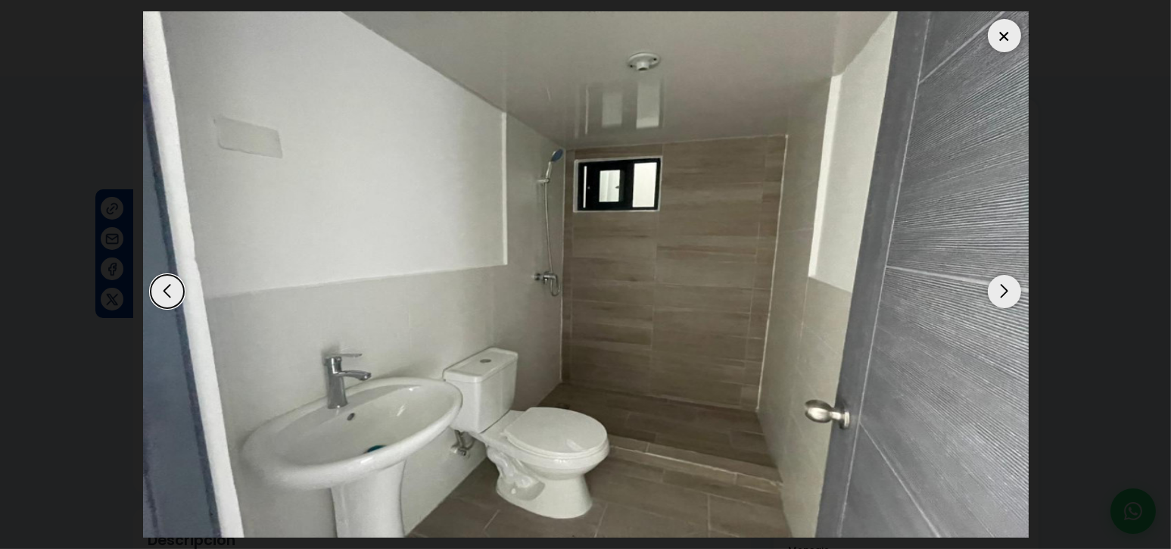
click at [1000, 282] on div "Next slide" at bounding box center [1004, 291] width 33 height 33
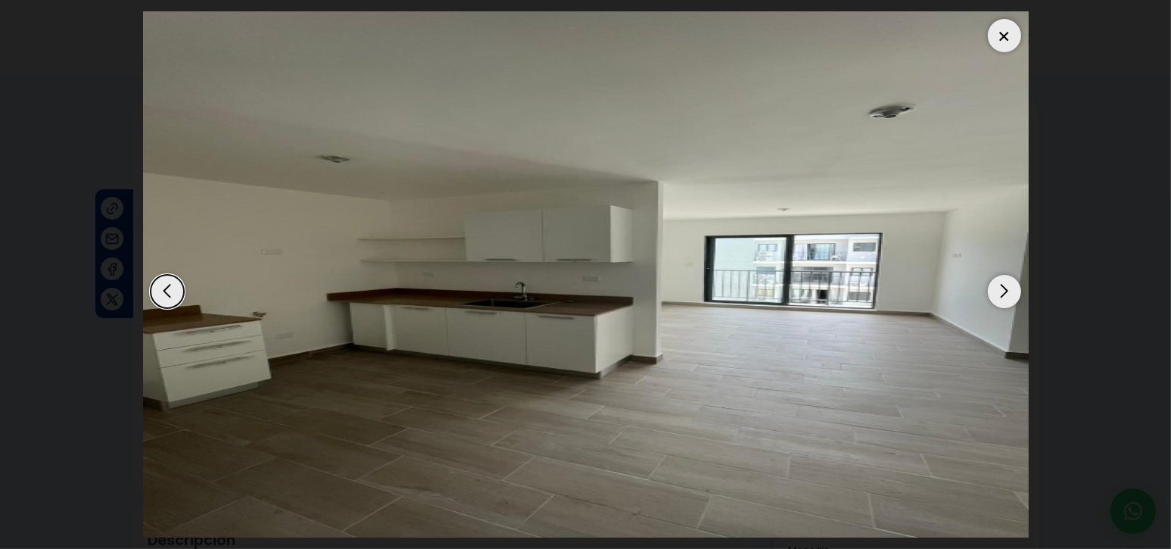
click at [1004, 294] on div "Next slide" at bounding box center [1004, 291] width 33 height 33
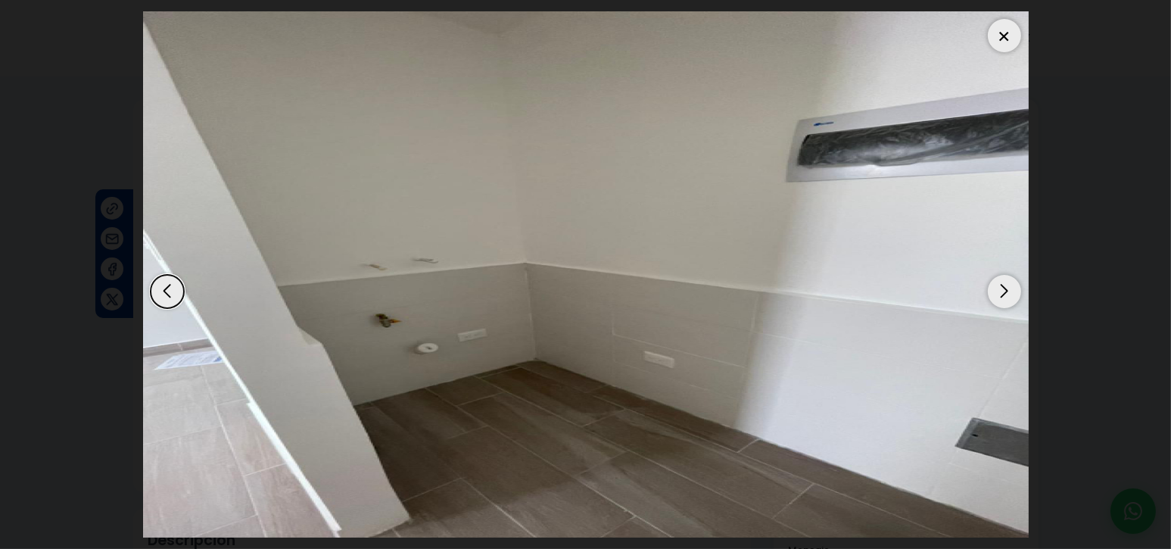
click at [1004, 294] on div "Next slide" at bounding box center [1004, 291] width 33 height 33
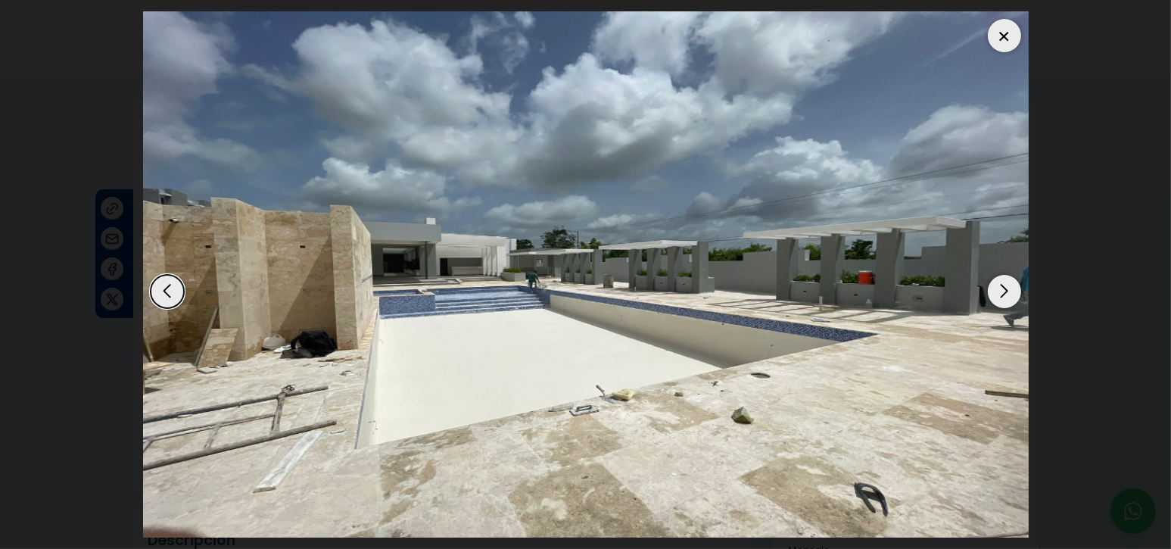
click at [1004, 294] on div "Next slide" at bounding box center [1004, 291] width 33 height 33
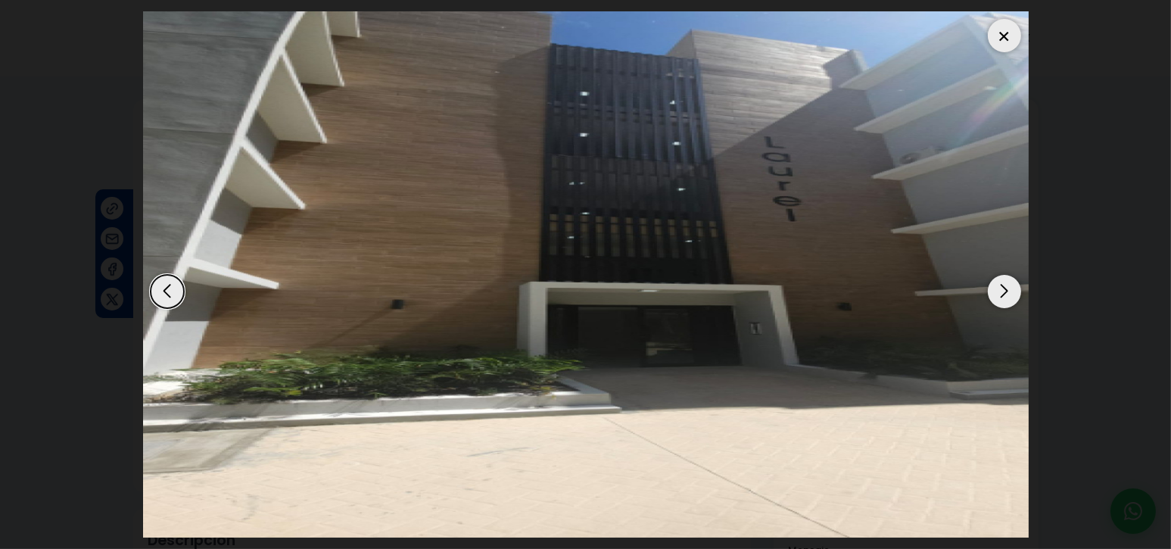
click at [1004, 294] on div "Next slide" at bounding box center [1004, 291] width 33 height 33
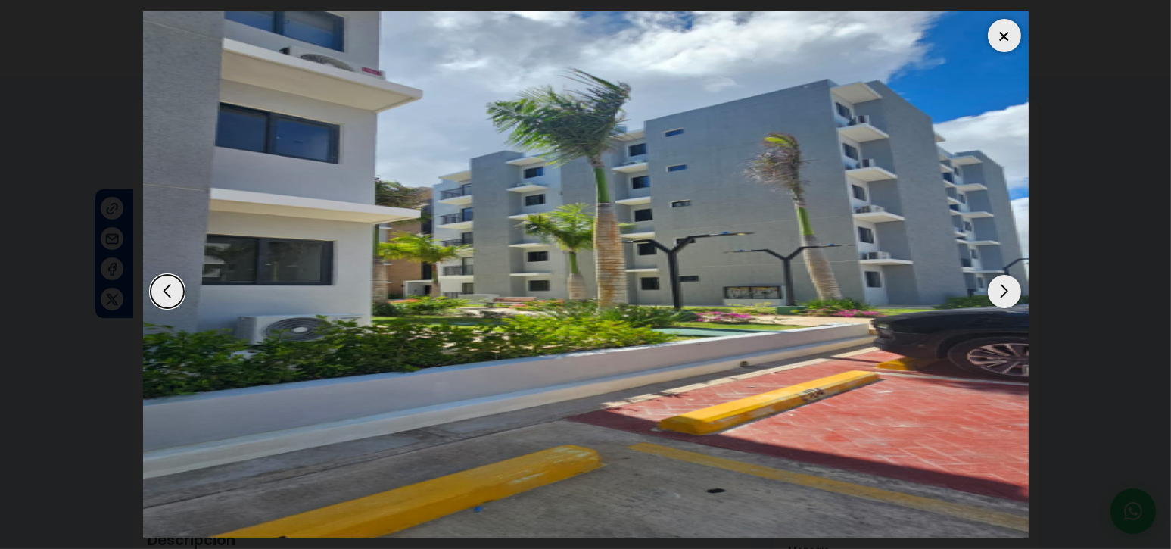
click at [1004, 294] on div "Next slide" at bounding box center [1004, 291] width 33 height 33
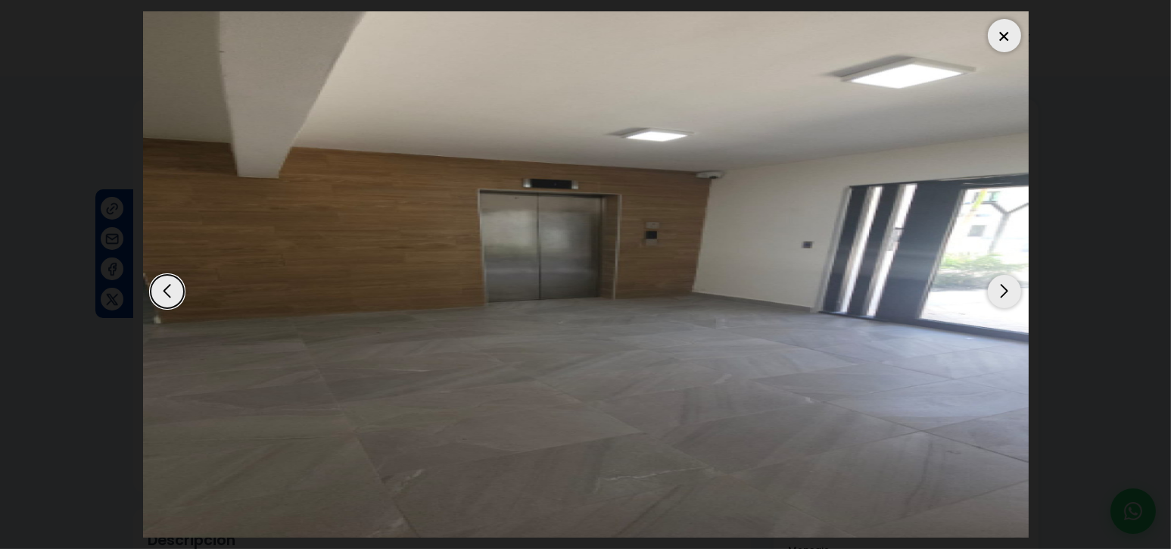
click at [1004, 294] on div "Next slide" at bounding box center [1004, 291] width 33 height 33
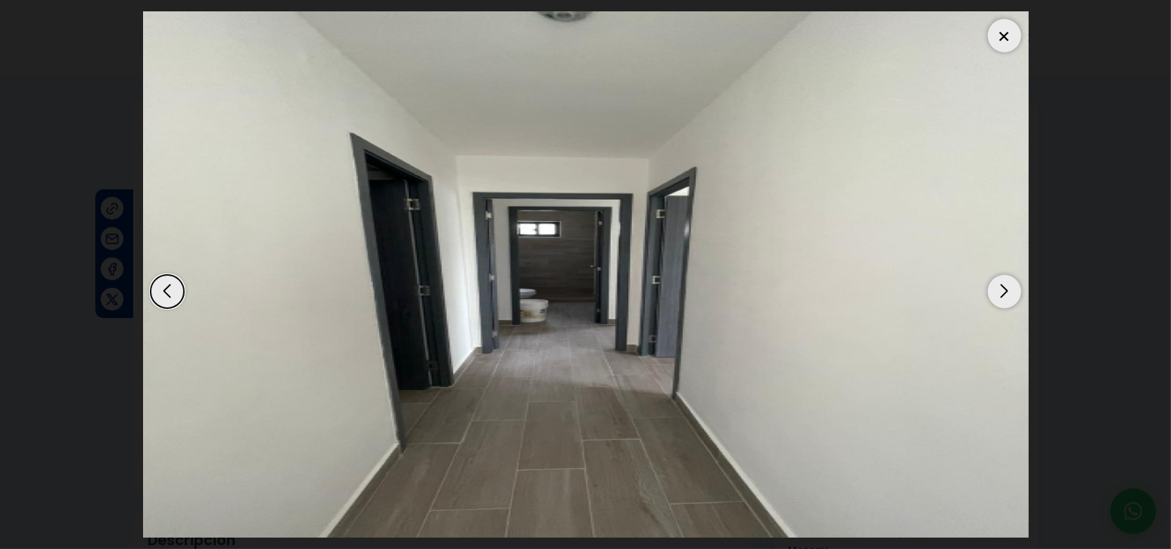
click at [1004, 294] on div "Next slide" at bounding box center [1004, 291] width 33 height 33
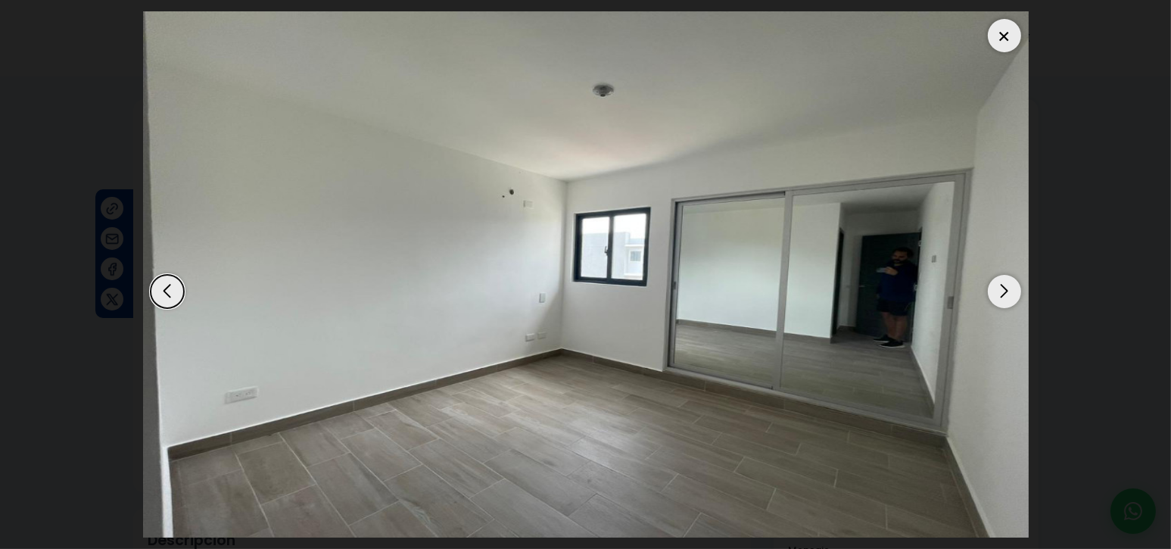
click at [1004, 294] on div "Next slide" at bounding box center [1004, 291] width 33 height 33
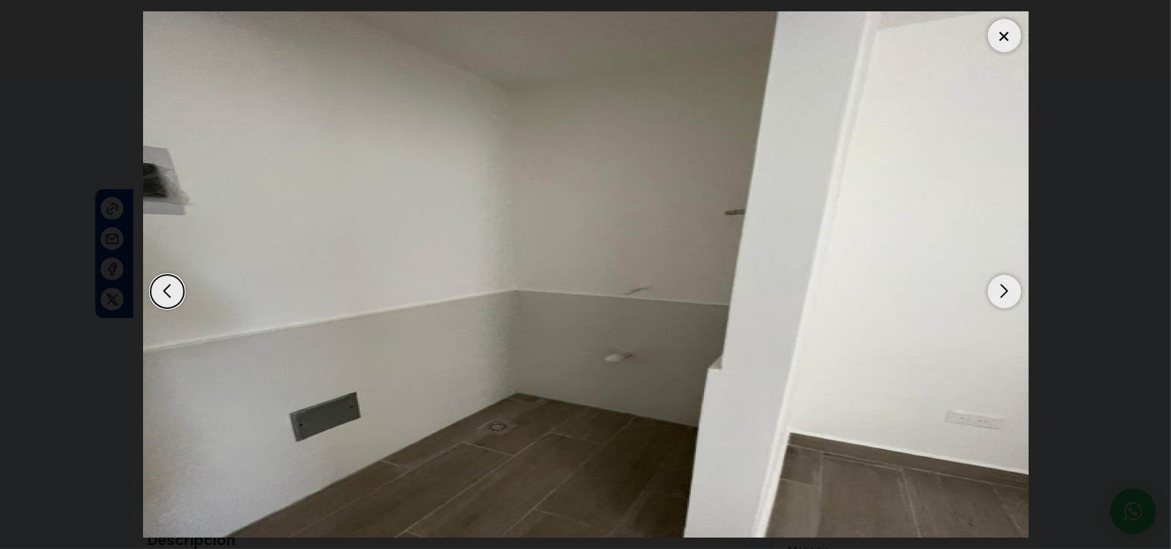
click at [1004, 294] on div "Next slide" at bounding box center [1004, 291] width 33 height 33
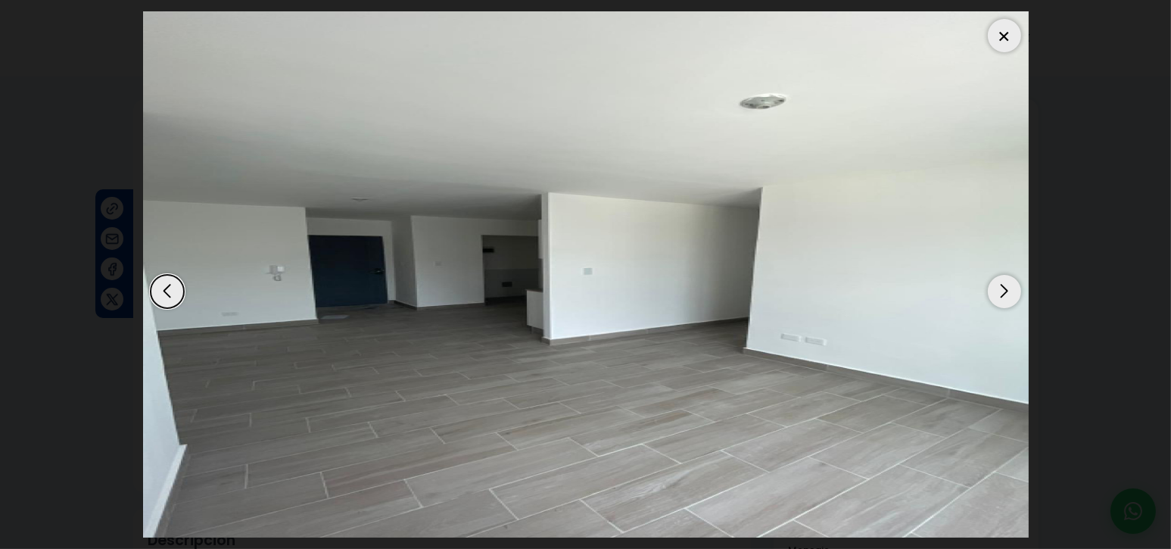
click at [1004, 294] on div "Next slide" at bounding box center [1004, 291] width 33 height 33
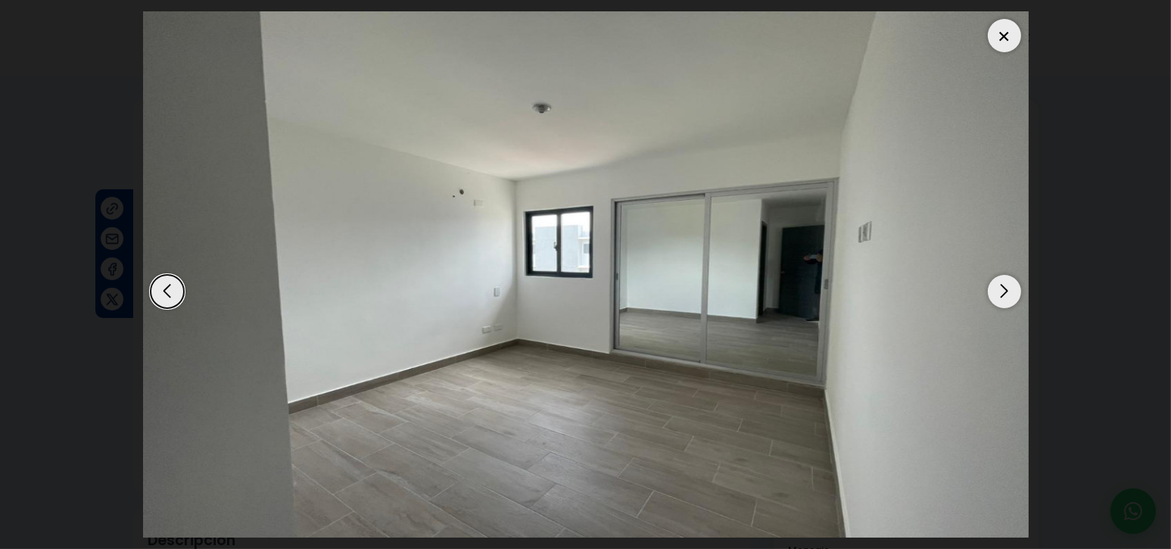
click at [1007, 31] on div at bounding box center [1004, 35] width 33 height 33
